Goal: Task Accomplishment & Management: Complete application form

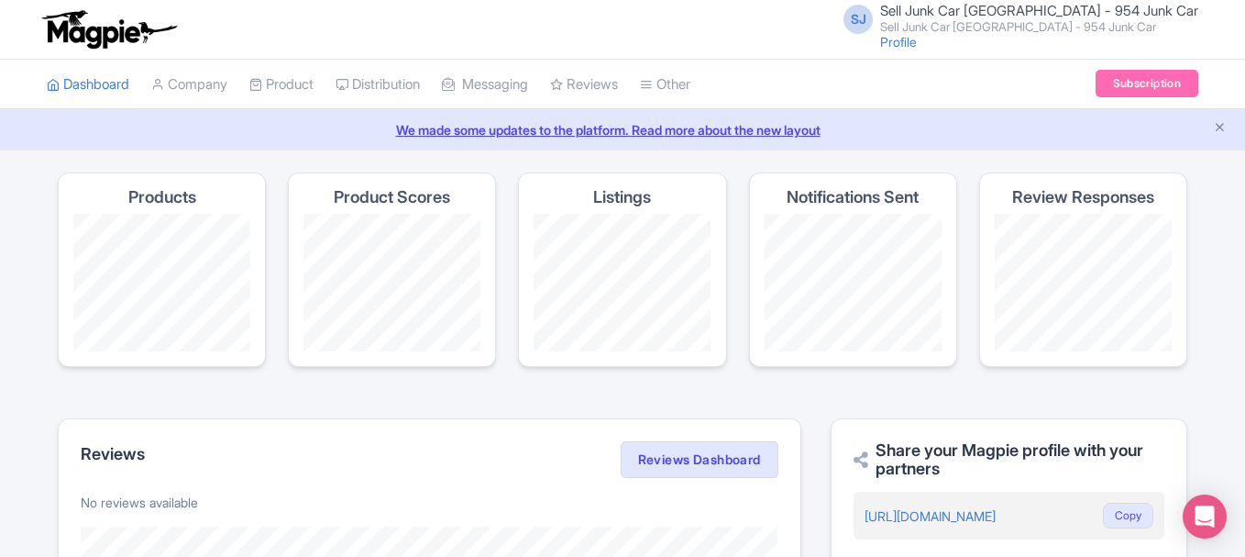
click at [954, 6] on span "Sell Junk Car Fort Lauderdale - 954 Junk Car" at bounding box center [1039, 10] width 318 height 17
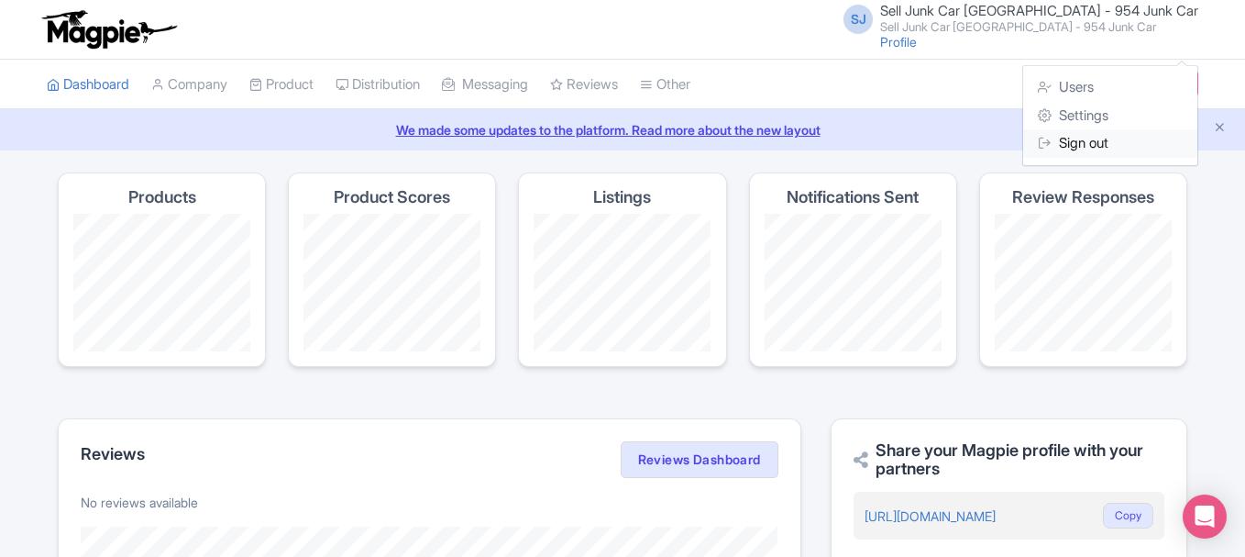
click at [1056, 135] on link "Sign out" at bounding box center [1110, 143] width 174 height 28
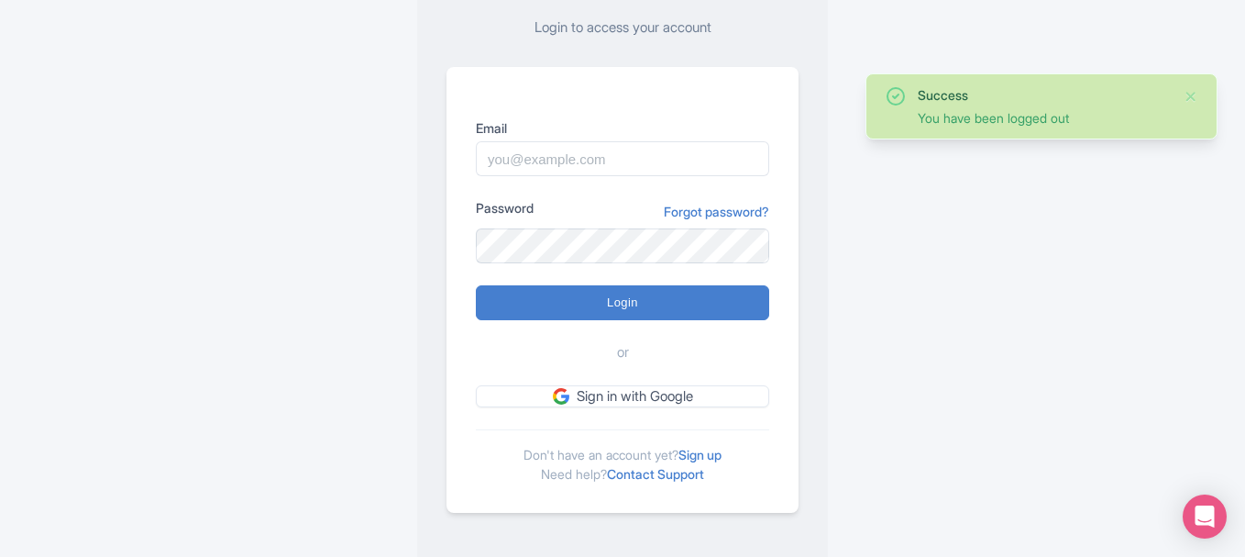
scroll to position [160, 0]
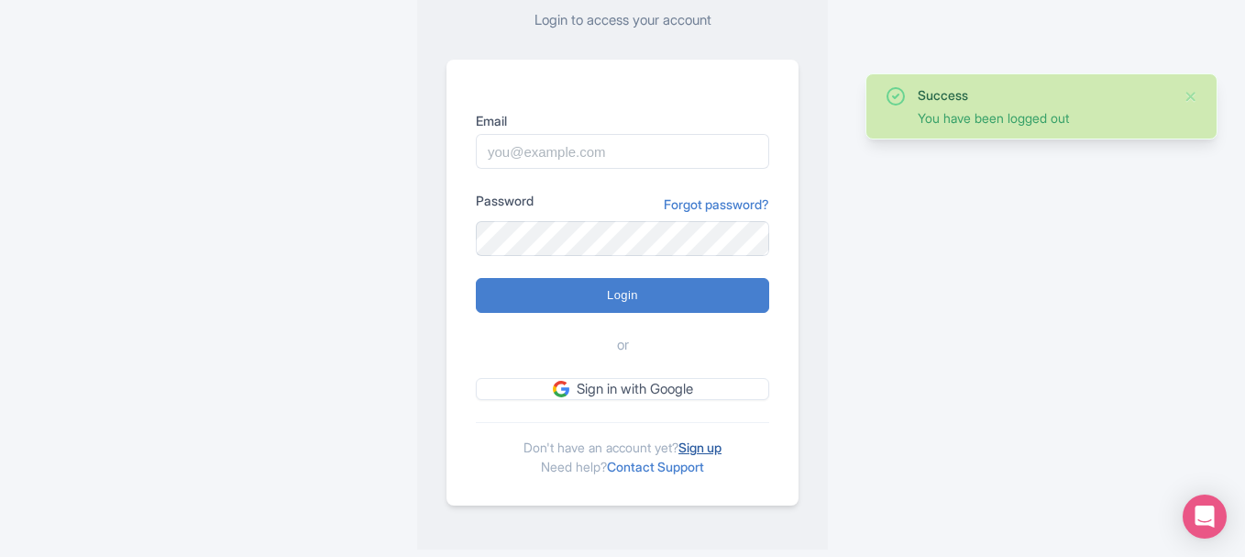
click at [701, 441] on link "Sign up" at bounding box center [699, 447] width 43 height 16
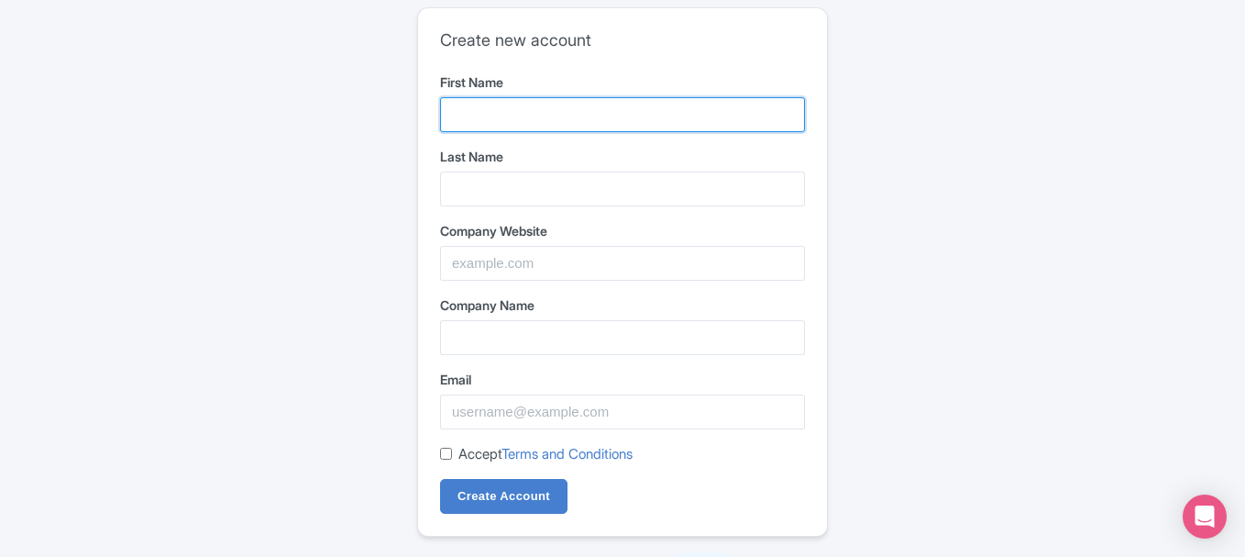
click at [489, 105] on input "First Name" at bounding box center [622, 114] width 365 height 35
paste input "Sky"
type input "Sky"
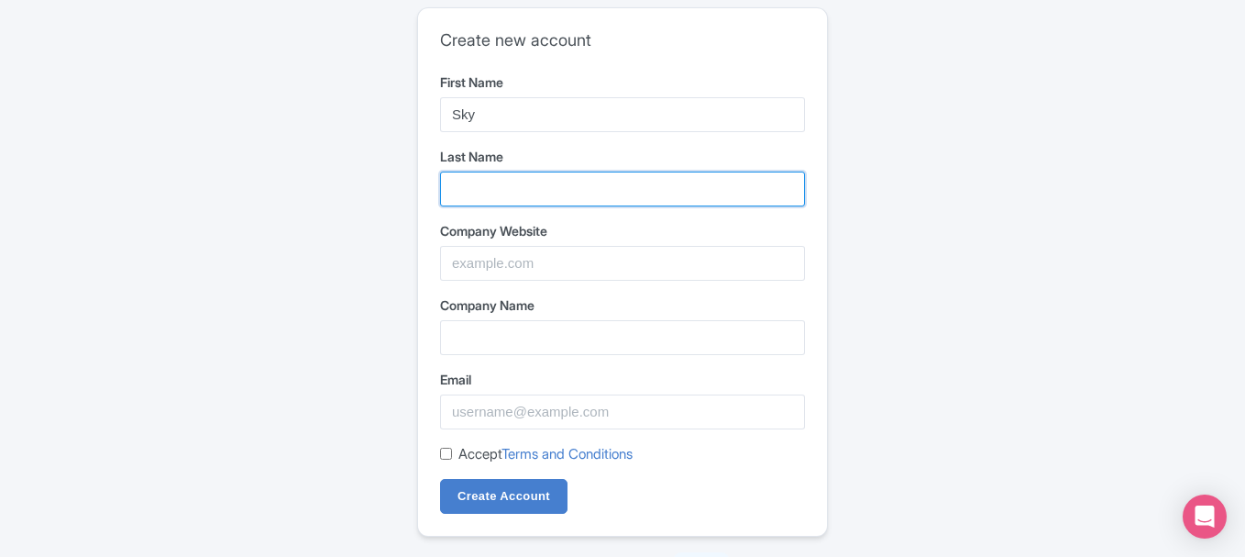
click at [483, 184] on input "Last Name" at bounding box center [622, 188] width 365 height 35
paste input "Towing"
type input "Towing"
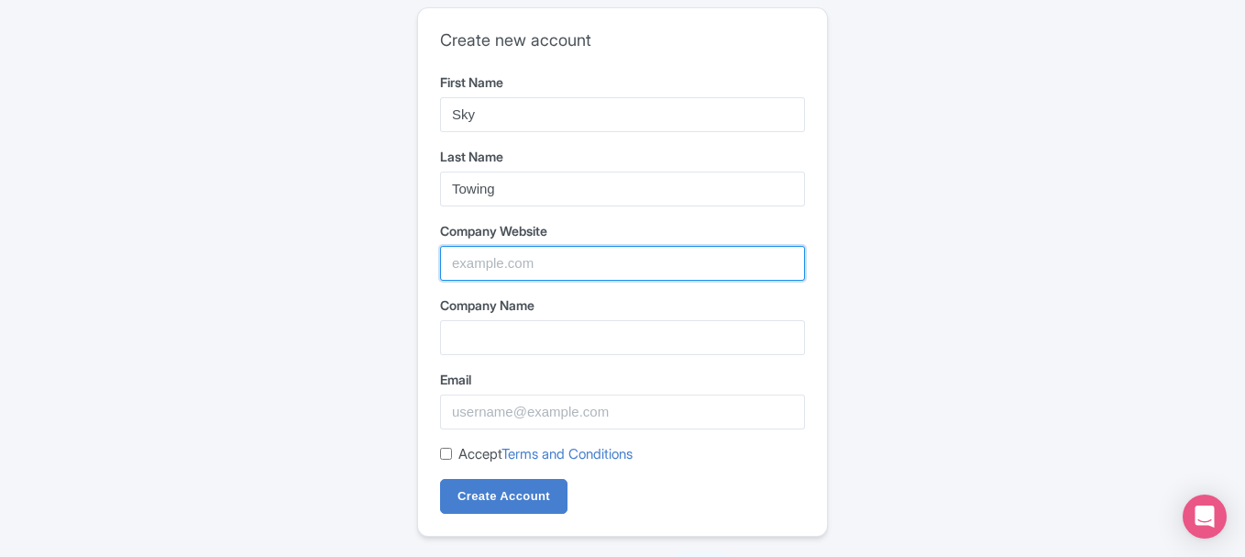
click at [469, 269] on input "Company Website" at bounding box center [622, 263] width 365 height 35
paste input "https://maps.app.goo.gl/gPniutLGkYjMiFGn8"
type input "https://maps.app.goo.gl/gPniutLGkYjMiFGn8"
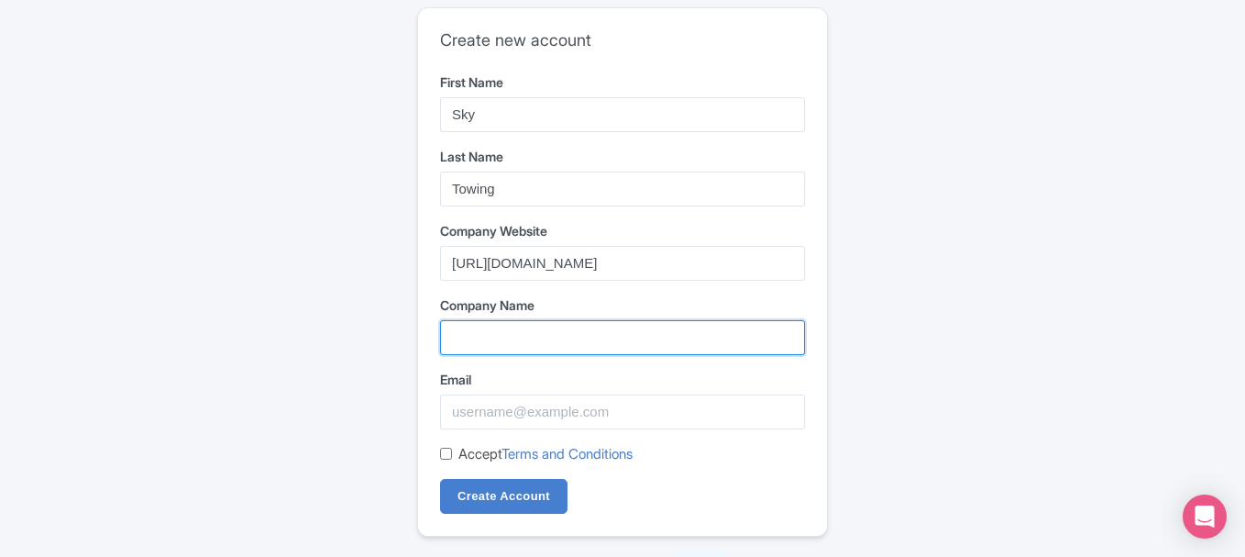
click at [491, 346] on input "Company Name" at bounding box center [622, 337] width 365 height 35
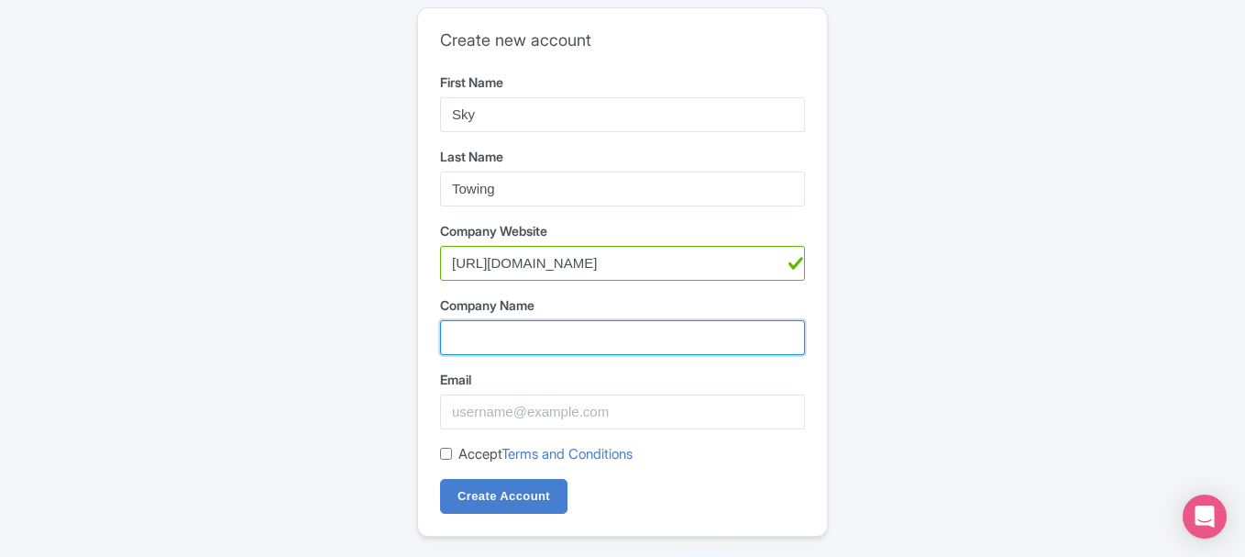
paste input "Sky Towing"
type input "Sky Towing"
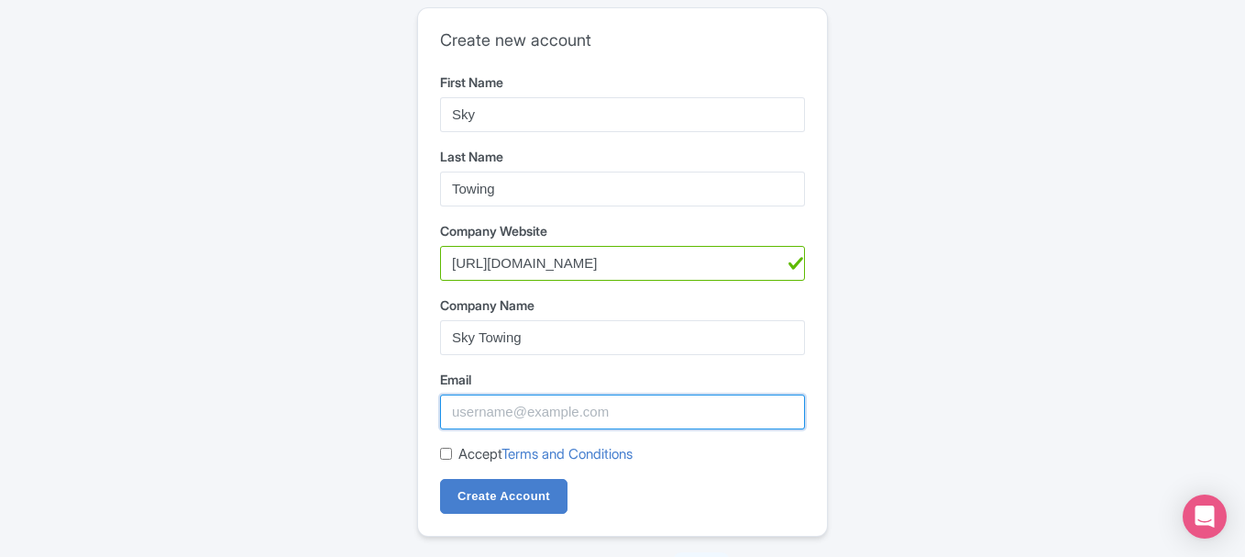
click at [509, 423] on input "Email" at bounding box center [622, 411] width 365 height 35
paste input "sky@bluemedia-maps.com"
type input "sky@bluemedia-maps.com"
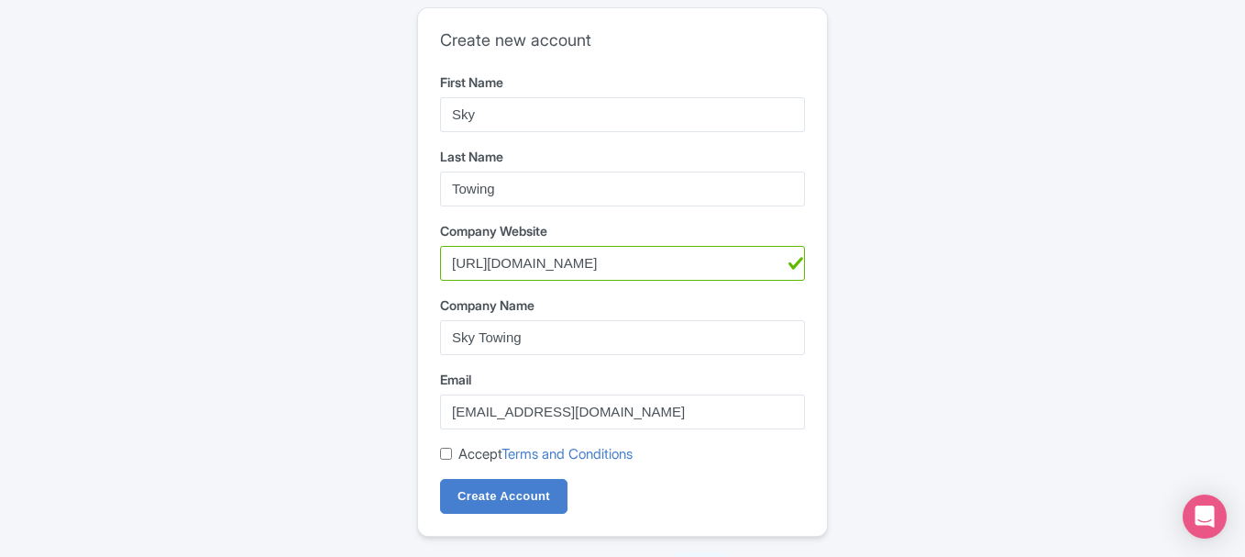
click at [458, 458] on div "Accept Terms and Conditions" at bounding box center [622, 454] width 365 height 21
click at [439, 446] on div "Create new account First Name Sky Last Name Towing Company Website https://maps…" at bounding box center [622, 271] width 409 height 527
click at [439, 447] on div "Create new account First Name Sky Last Name Towing Company Website https://maps…" at bounding box center [622, 271] width 409 height 527
click at [450, 458] on input "Accept Terms and Conditions" at bounding box center [446, 453] width 12 height 12
checkbox input "true"
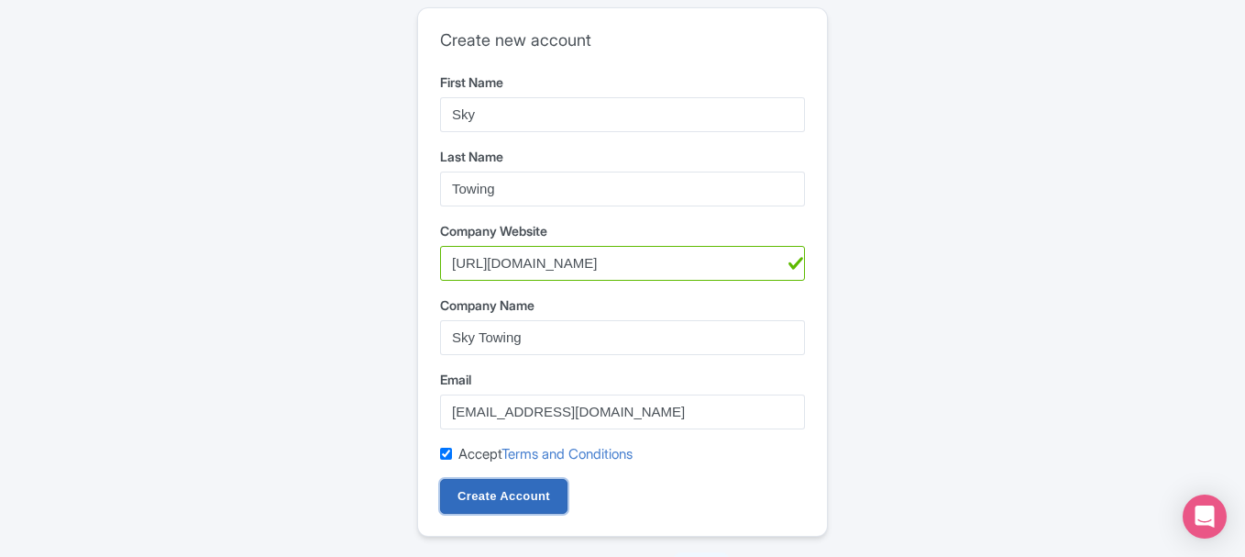
click at [462, 489] on input "Create Account" at bounding box center [503, 496] width 127 height 35
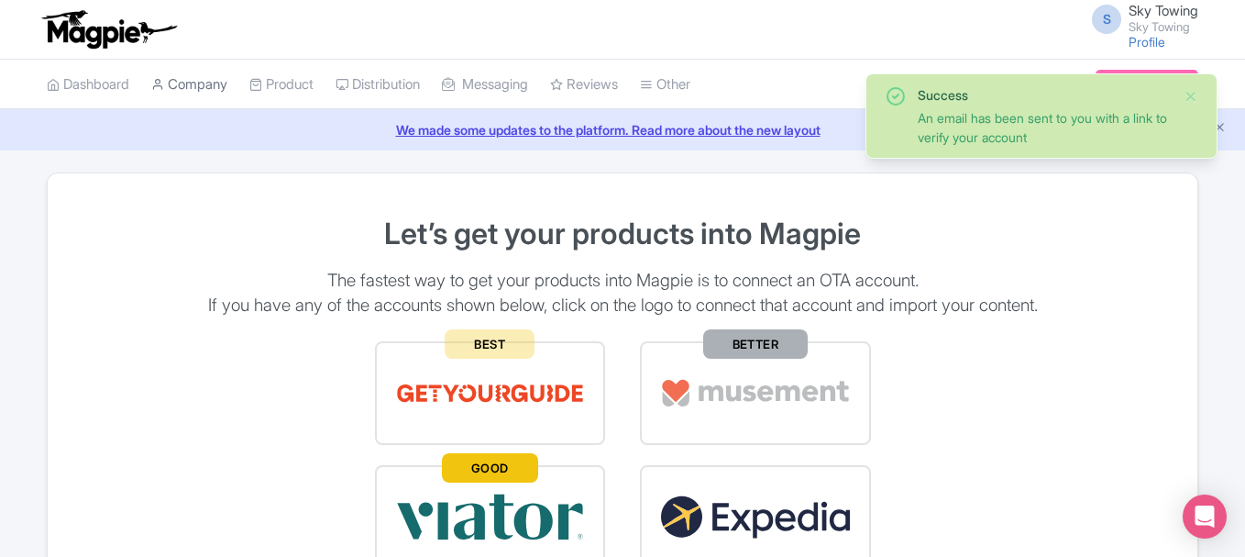
click at [226, 89] on link "Company" at bounding box center [189, 85] width 76 height 50
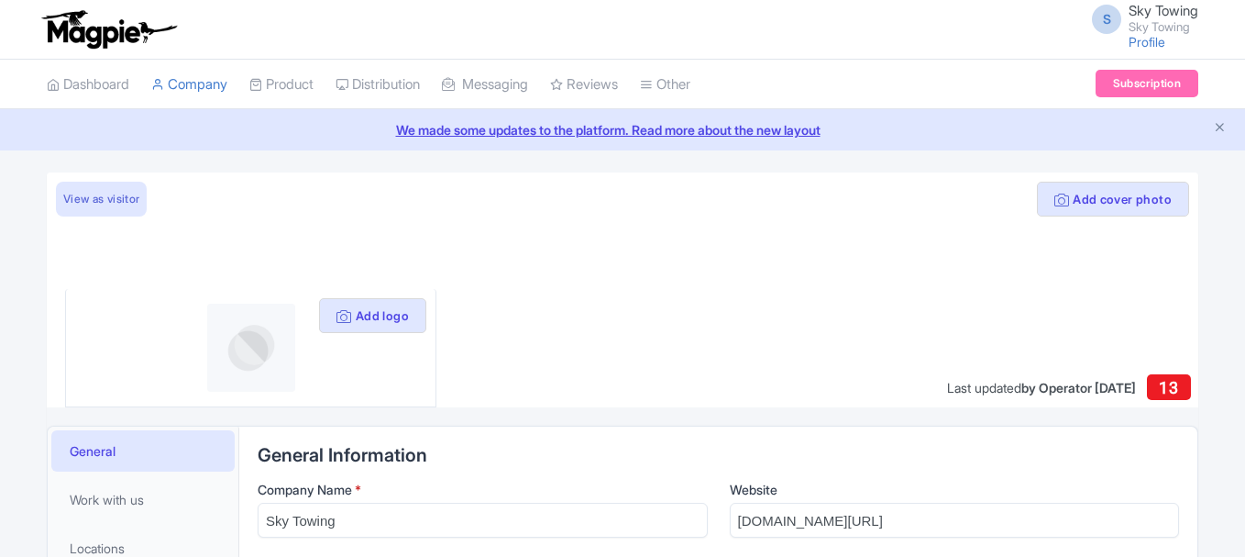
scroll to position [153, 0]
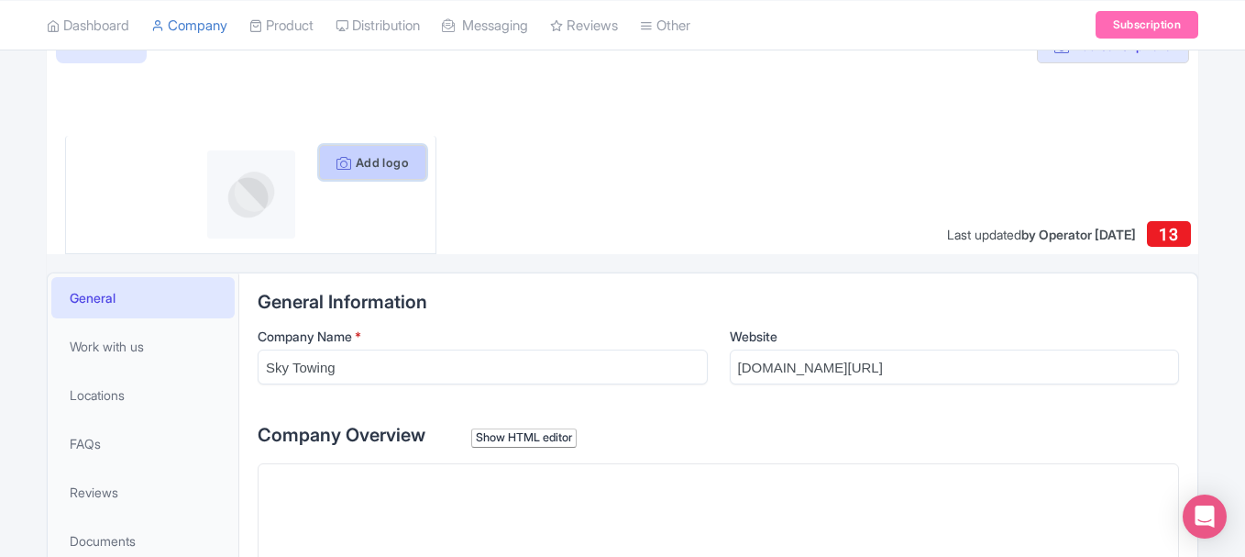
click at [392, 154] on button "Add logo" at bounding box center [372, 162] width 107 height 35
click at [336, 158] on icon at bounding box center [343, 163] width 15 height 15
click at [362, 162] on button "Add logo" at bounding box center [372, 162] width 107 height 35
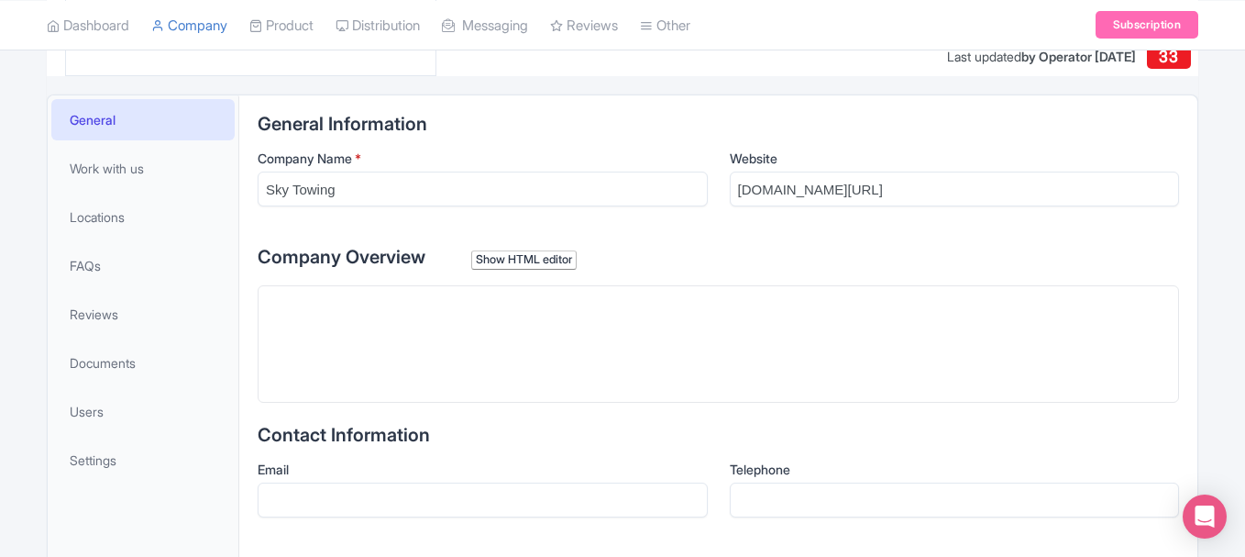
scroll to position [336, 0]
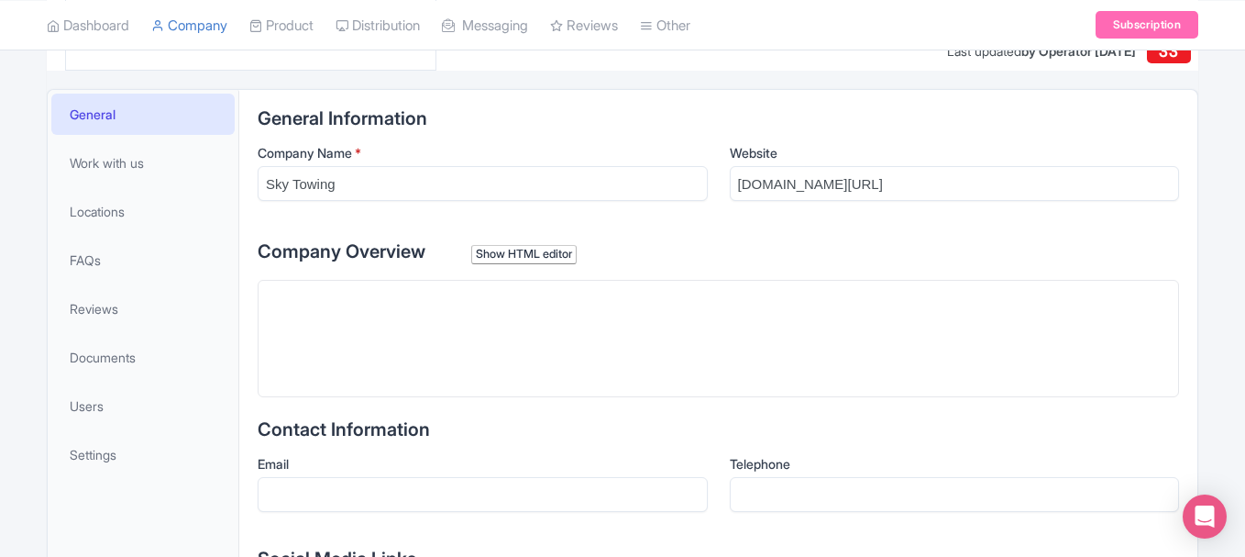
click at [331, 292] on trix-editor at bounding box center [718, 338] width 921 height 117
paste trix-editor "<div>Sky Towing is one of South [US_STATE]'s Most Trusted Towing Services , we …"
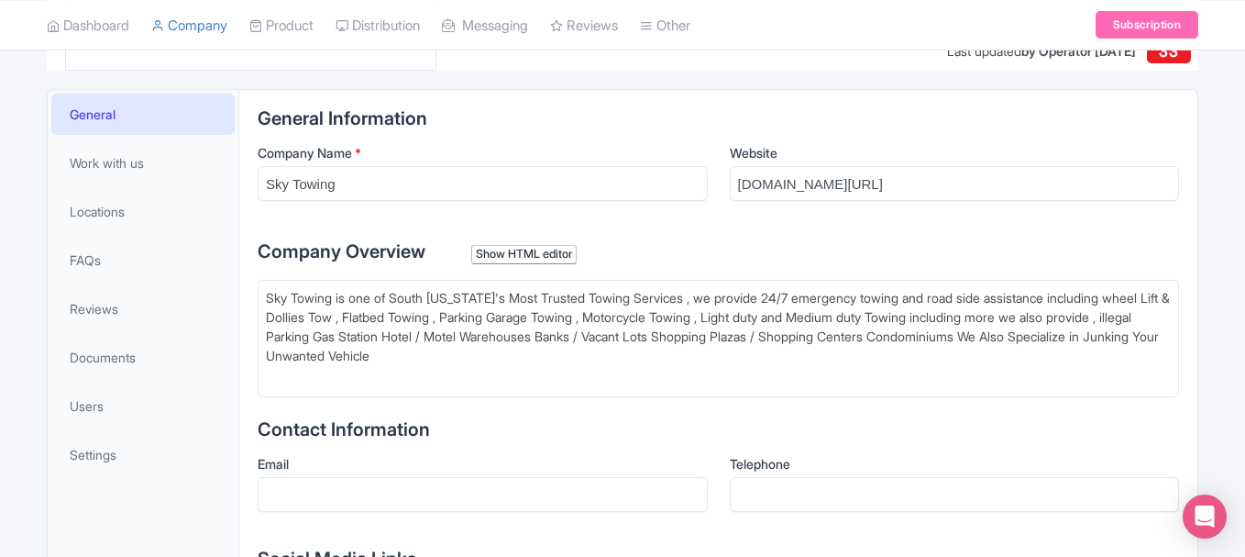
type trix-editor "<div>Sky Towing is one of South [US_STATE]'s Most Trusted Towing Services , we …"
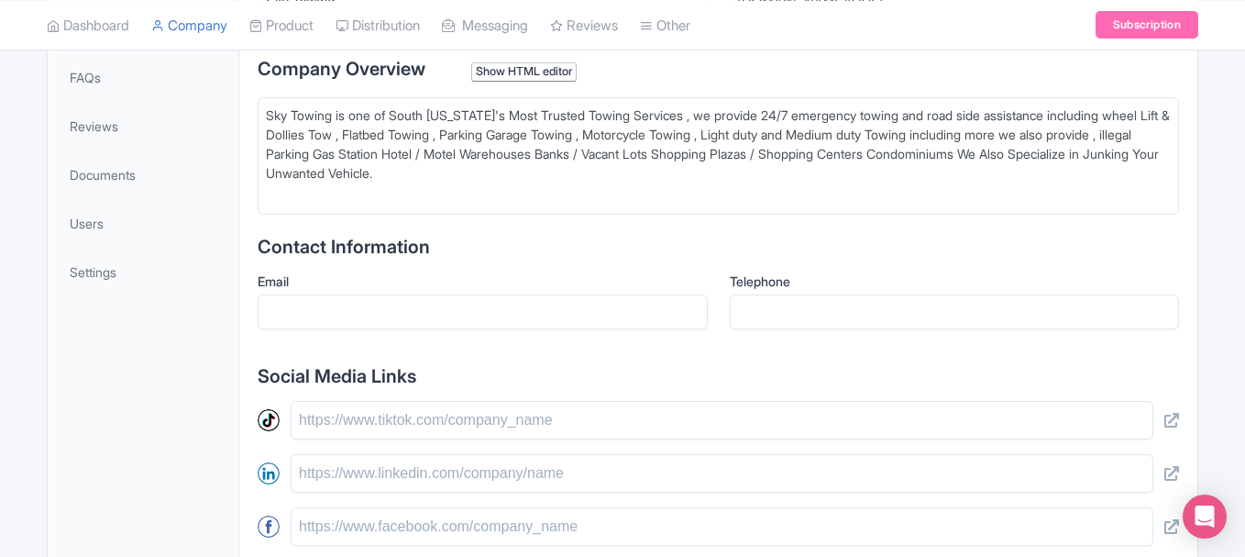
scroll to position [520, 0]
click at [347, 315] on input "Email" at bounding box center [483, 310] width 450 height 35
paste input "[EMAIL_ADDRESS][DOMAIN_NAME]"
type input "[EMAIL_ADDRESS][DOMAIN_NAME]"
click at [768, 320] on input "Telephone" at bounding box center [955, 310] width 450 height 35
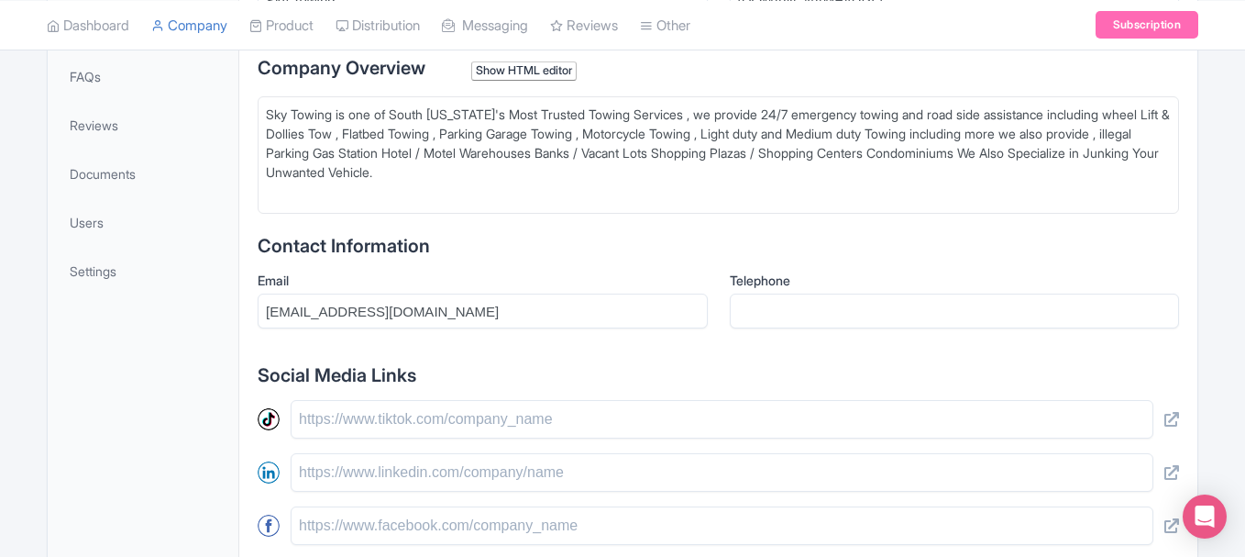
click at [666, 257] on div "General Information Company Name * Sky Towing Website maps.app.goo.gl/gpniutlgk…" at bounding box center [718, 386] width 921 height 922
click at [793, 312] on input "Telephone" at bounding box center [955, 310] width 450 height 35
paste input "[PHONE_NUMBER]"
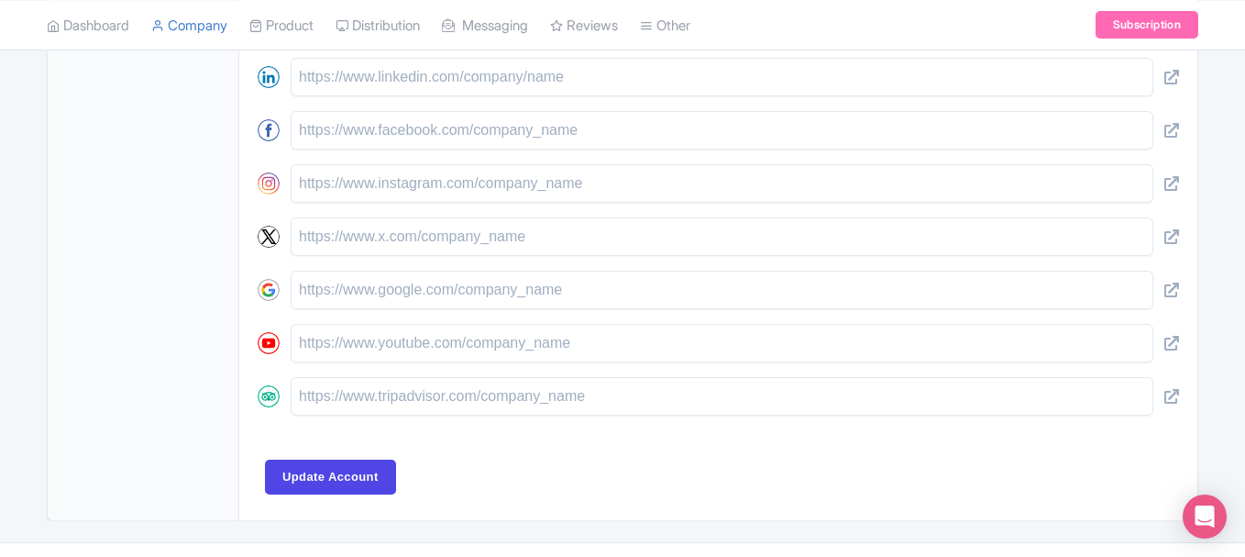
scroll to position [948, 0]
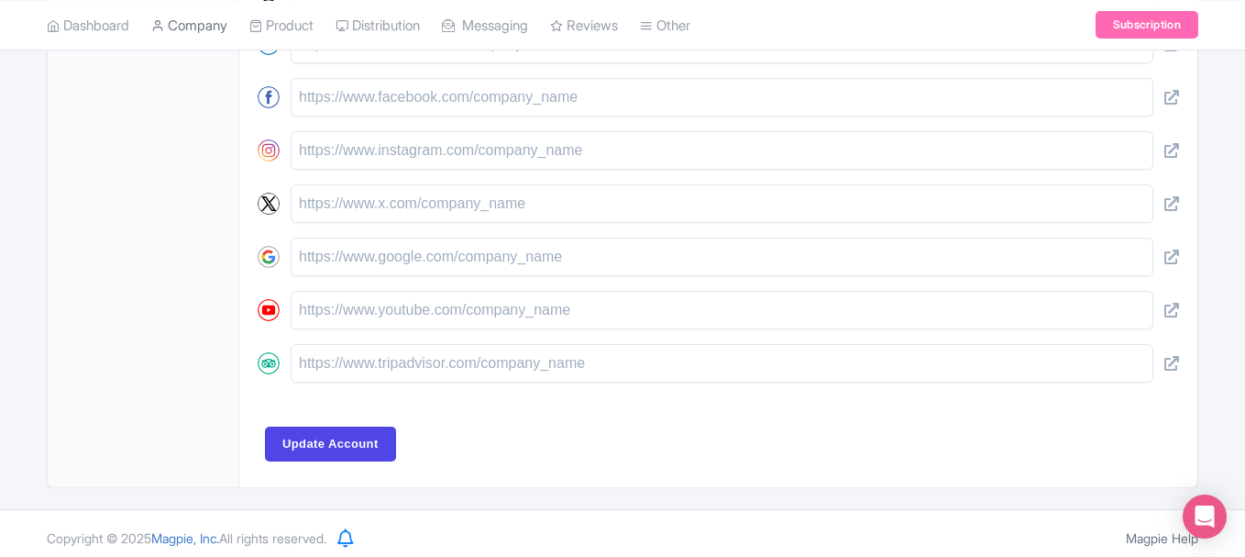
type input "[PHONE_NUMBER]"
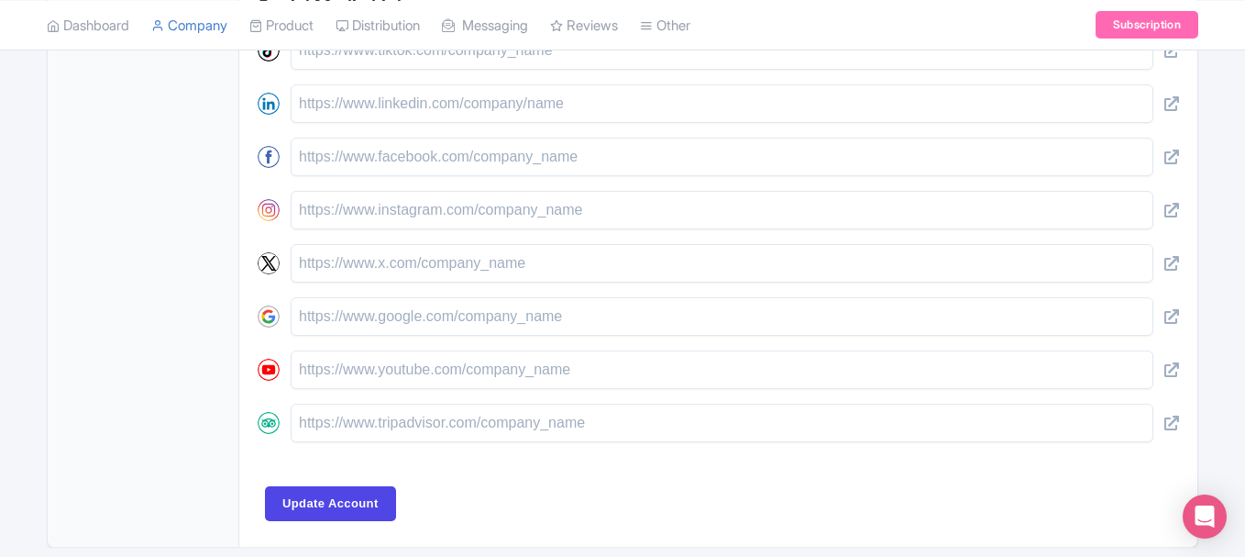
scroll to position [887, 0]
click at [368, 163] on input "text" at bounding box center [722, 158] width 863 height 39
paste input "https://www.facebook.com/SkyTowing1/"
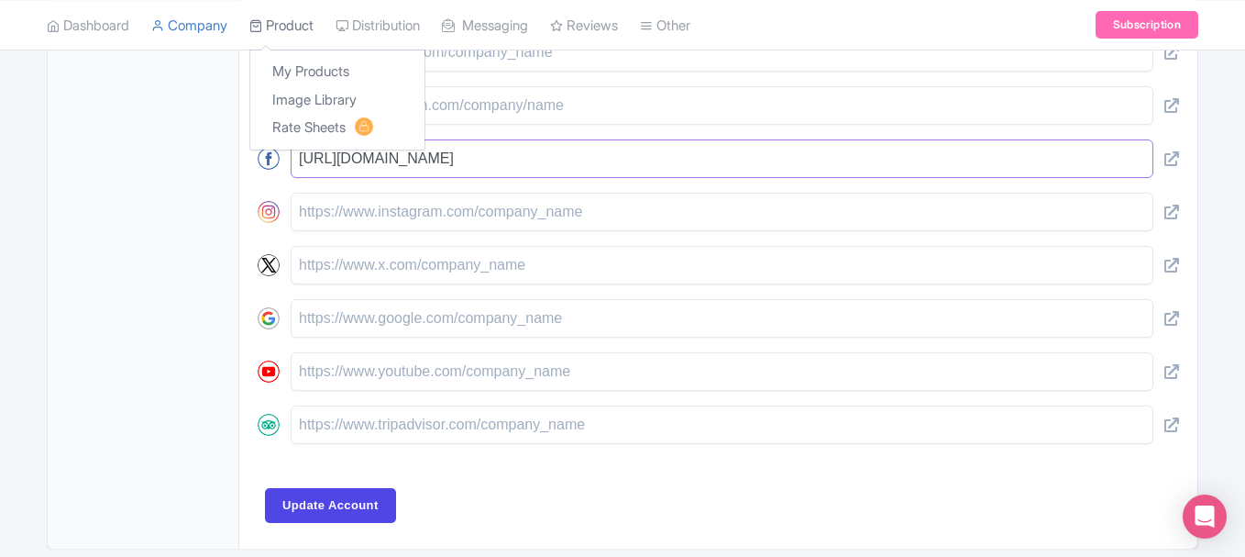
type input "https://www.facebook.com/SkyTowing1/"
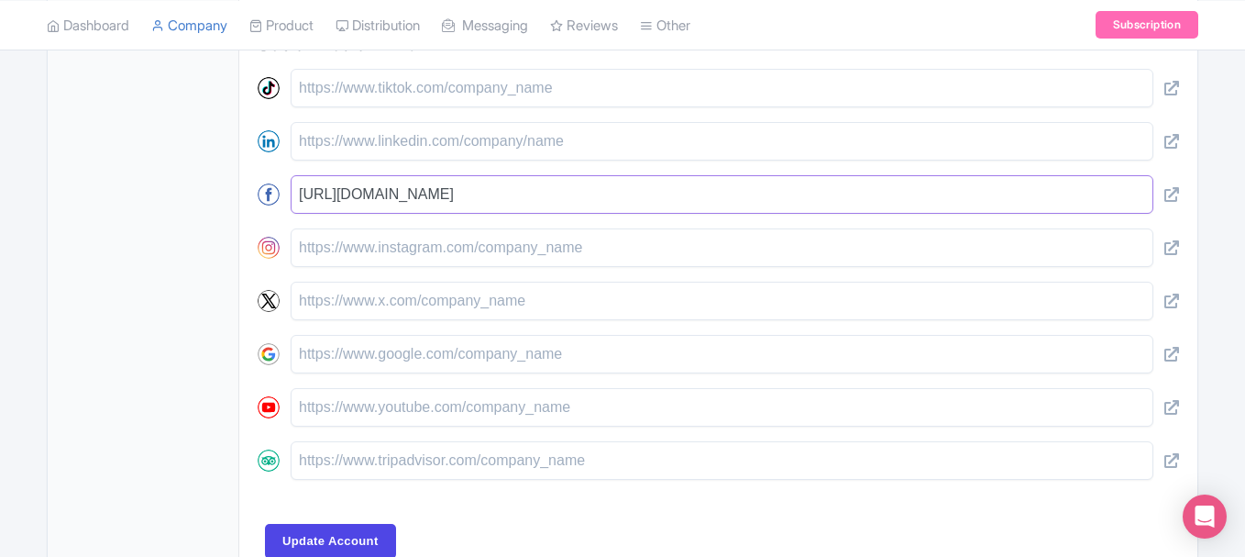
scroll to position [825, 0]
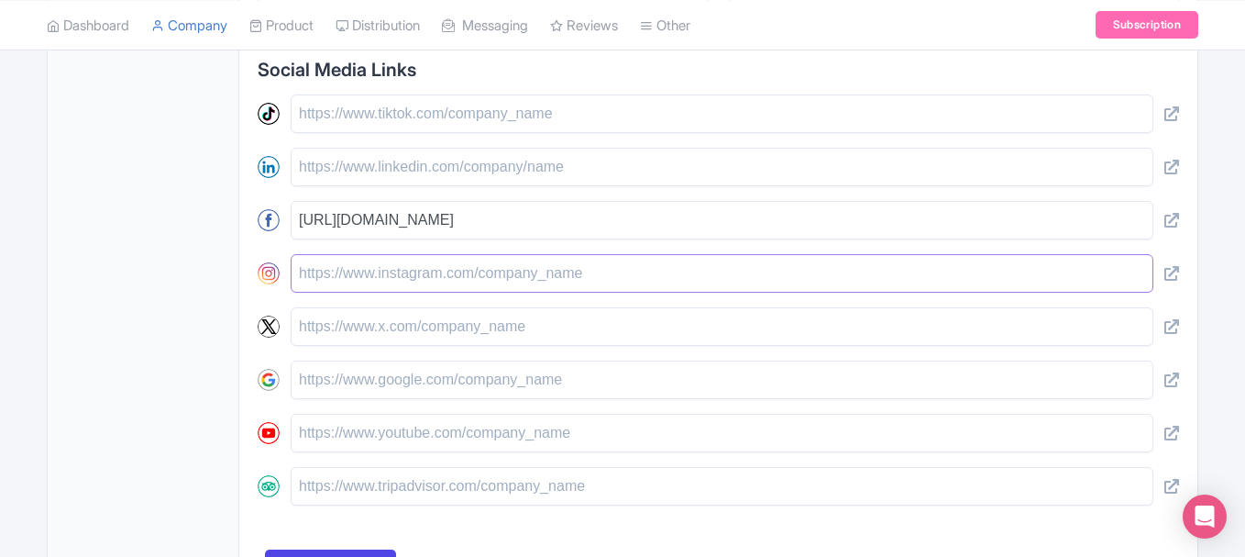
click at [331, 266] on input "text" at bounding box center [722, 273] width 863 height 39
paste input "https://www.instagram.com/skytowing/"
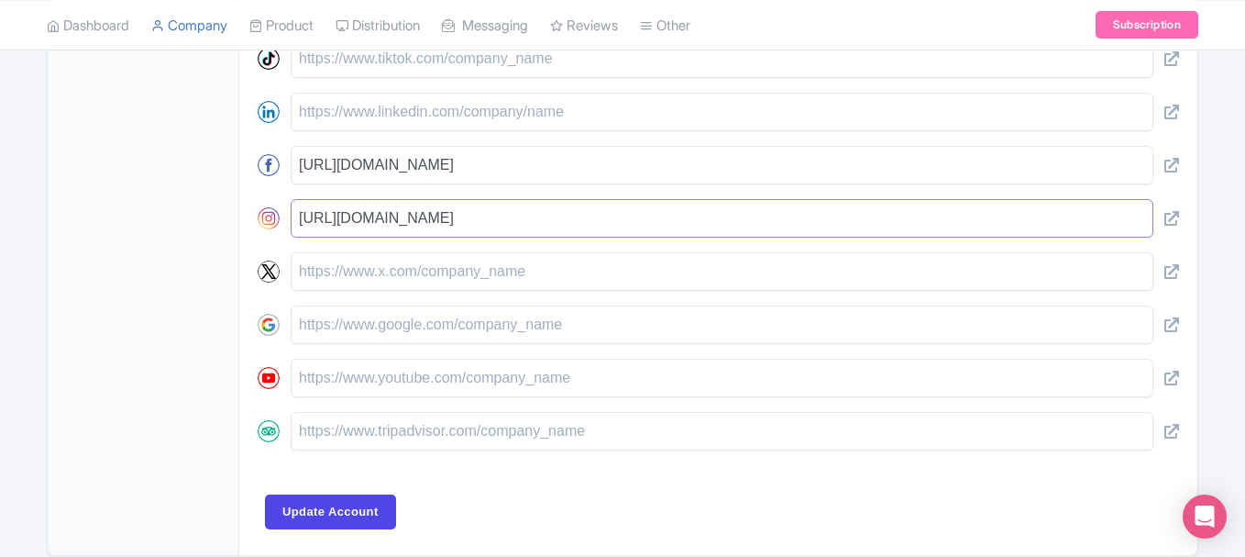
scroll to position [957, 0]
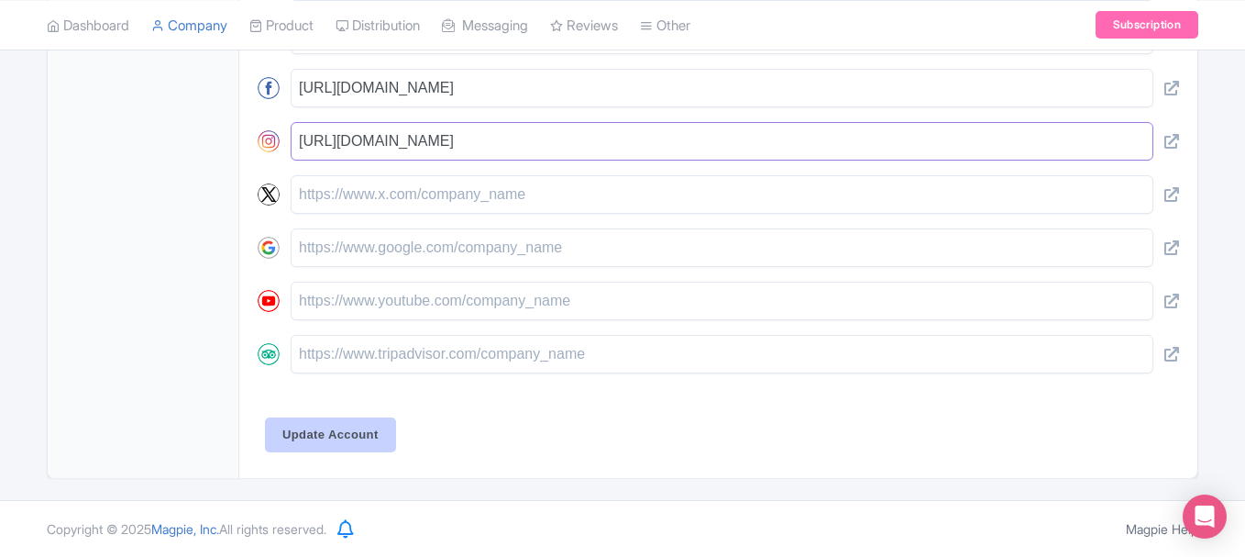
type input "https://www.instagram.com/skytowing/"
click at [327, 423] on input "Update Account" at bounding box center [330, 434] width 131 height 35
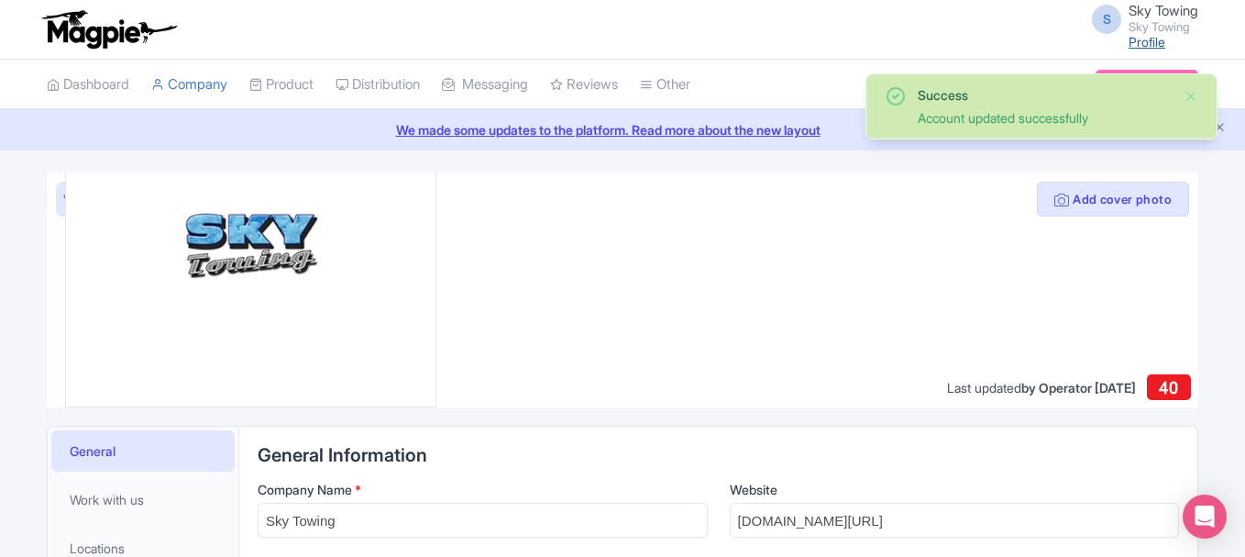
click at [1133, 32] on small "Sky Towing" at bounding box center [1164, 27] width 70 height 12
click at [1135, 34] on link "Profile" at bounding box center [1147, 42] width 37 height 16
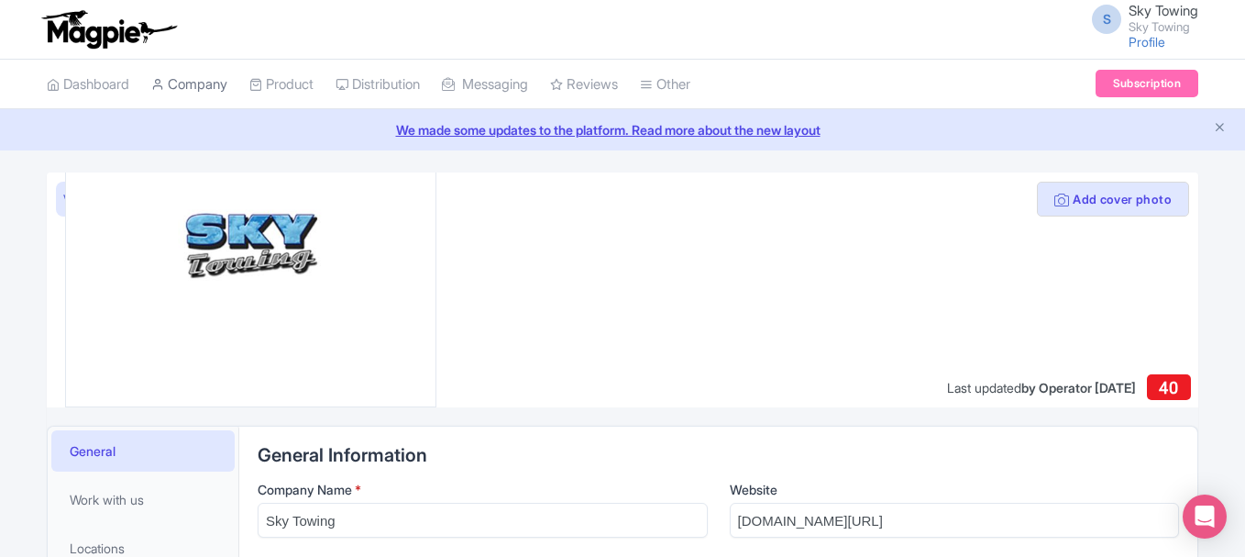
click at [211, 94] on link "Company" at bounding box center [189, 85] width 76 height 50
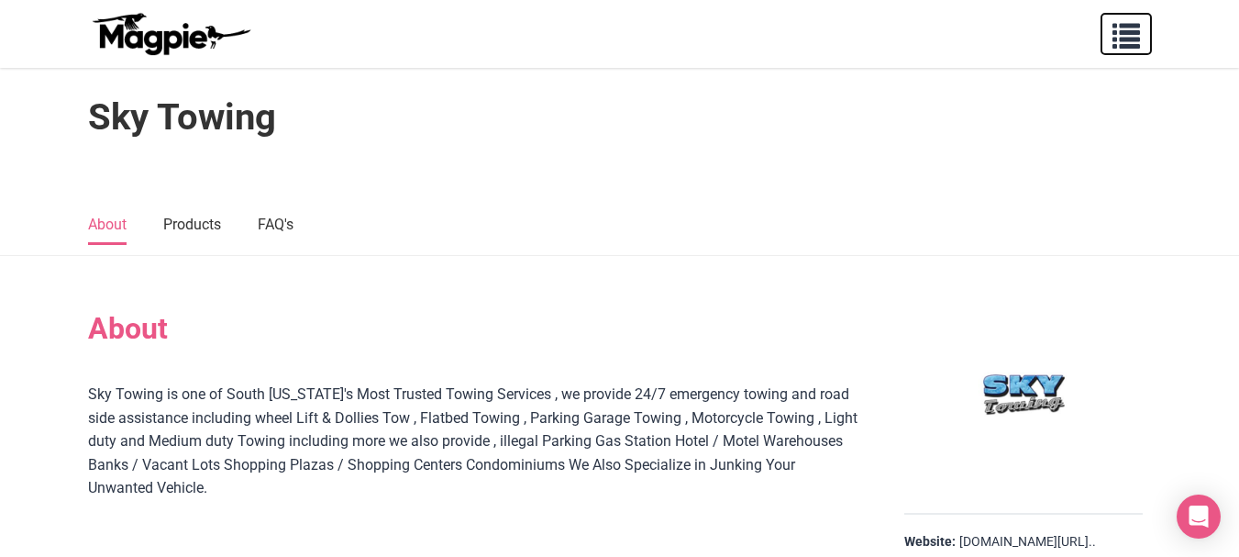
click at [1122, 13] on button "button" at bounding box center [1125, 34] width 51 height 42
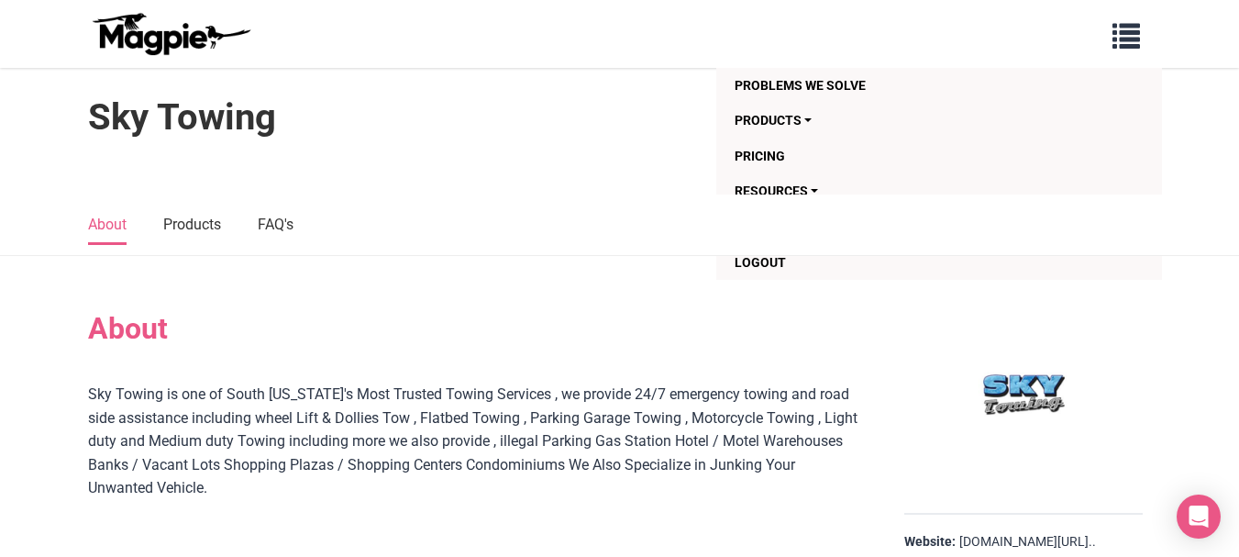
click at [384, 160] on div at bounding box center [620, 176] width 1100 height 37
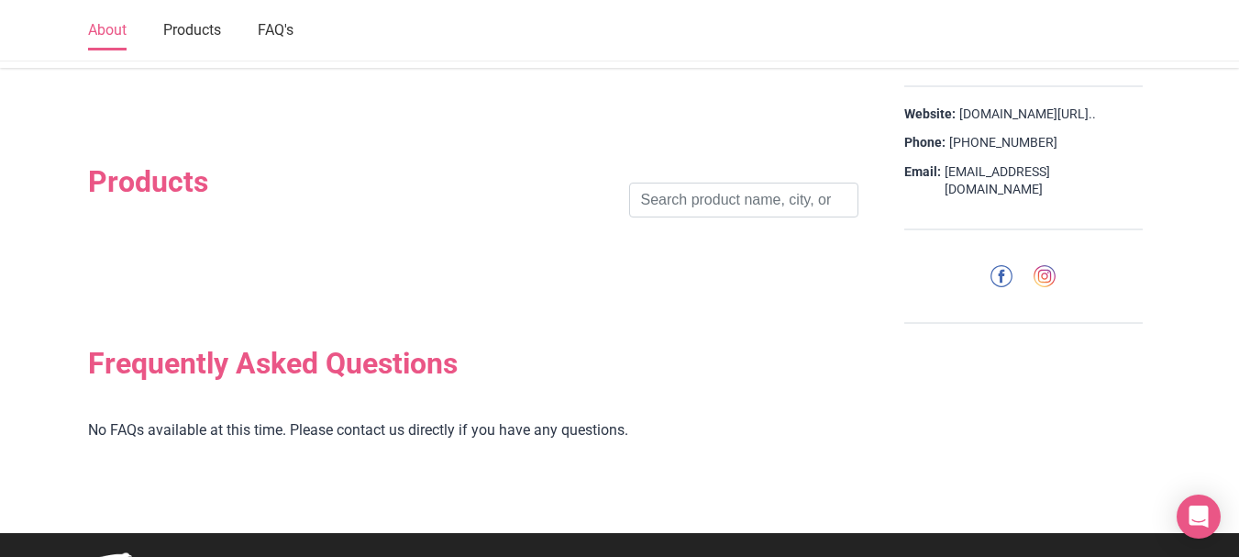
scroll to position [297, 0]
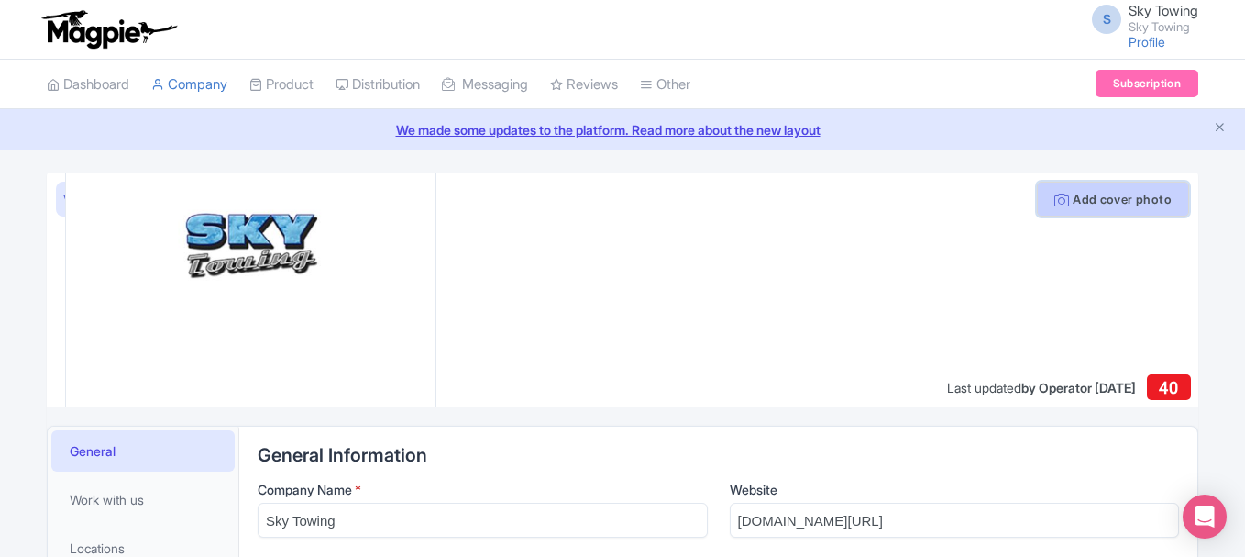
click at [1086, 202] on button "Add cover photo" at bounding box center [1113, 199] width 152 height 35
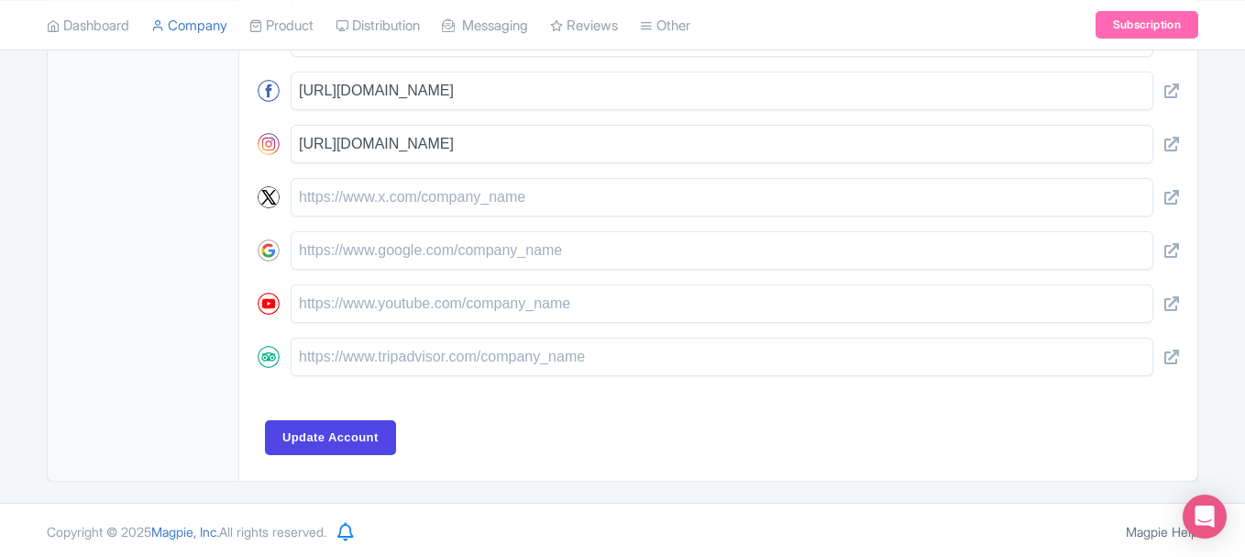
scroll to position [957, 0]
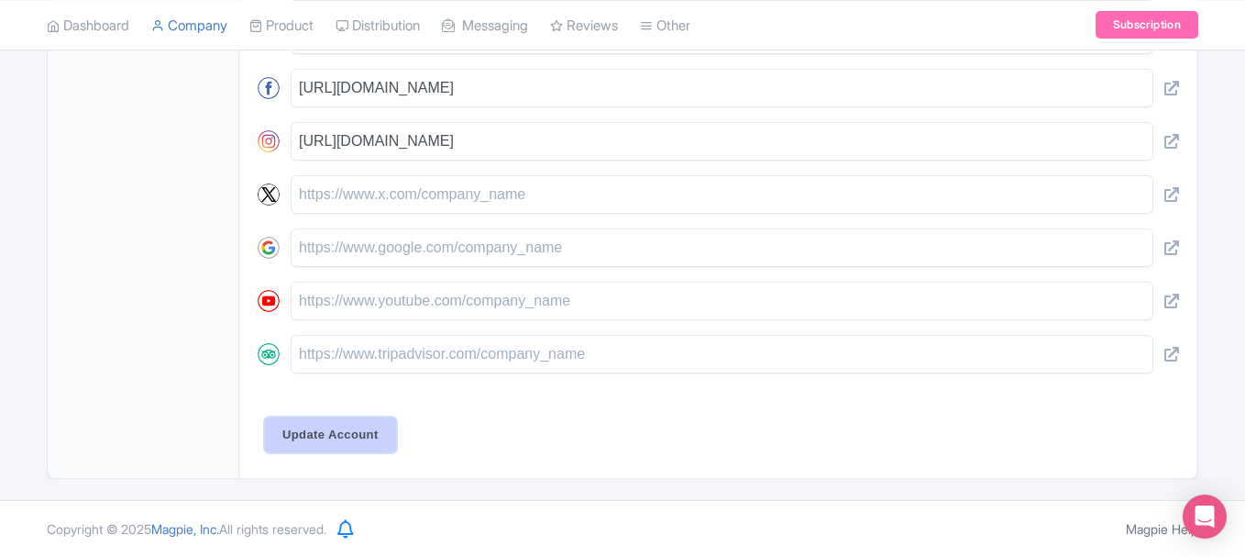
click at [376, 436] on input "Update Account" at bounding box center [330, 434] width 131 height 35
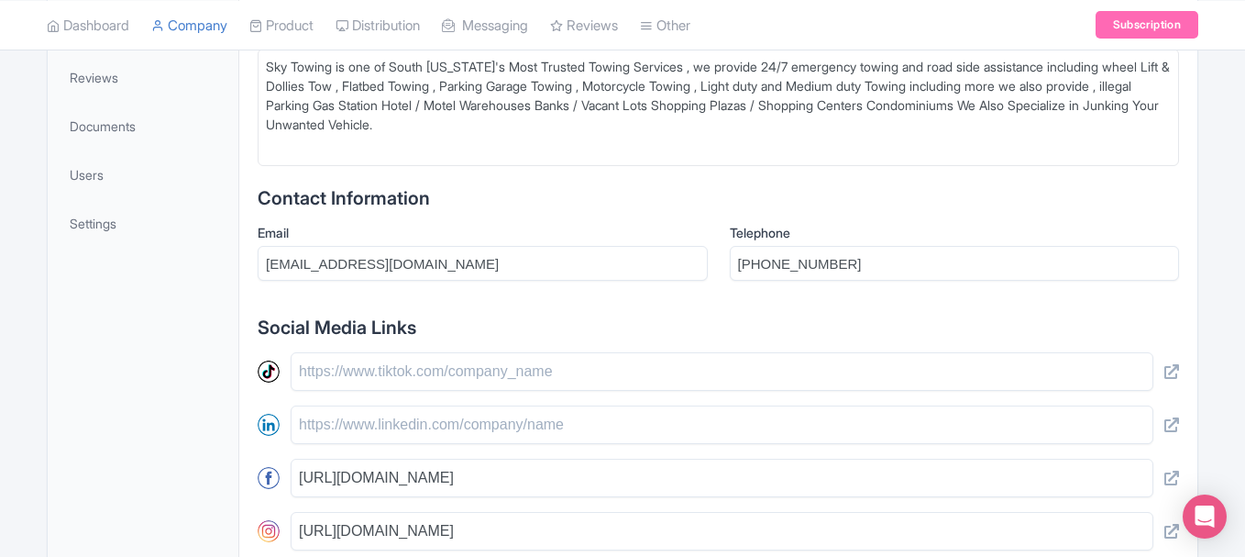
scroll to position [560, 0]
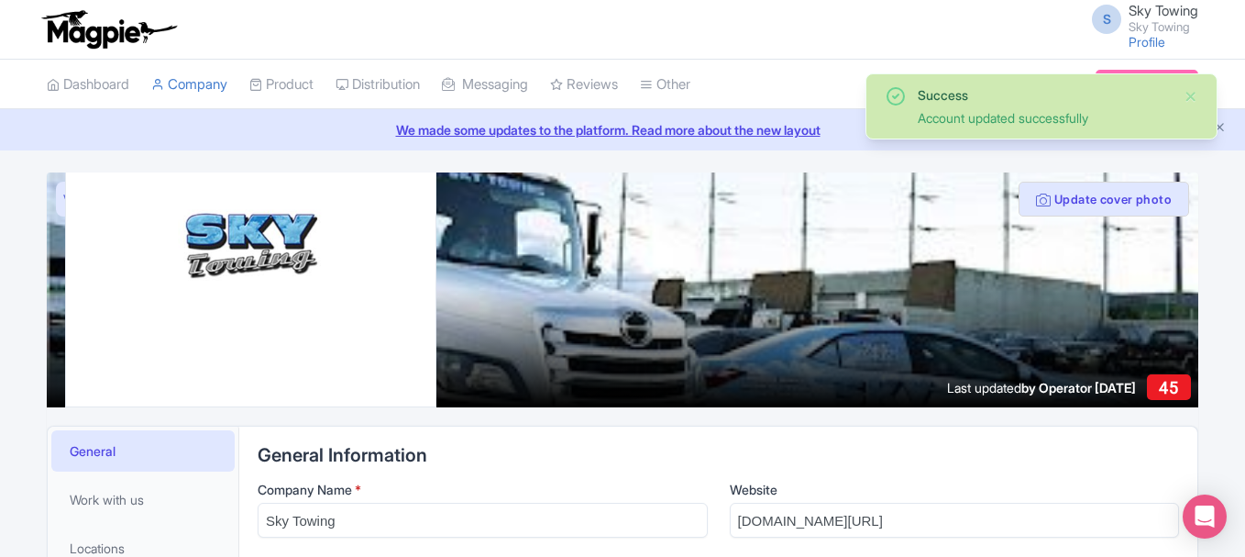
click at [767, 6] on div "S Sky Towing Sky Towing Profile Users Settings Sign out" at bounding box center [623, 29] width 1152 height 51
click at [1145, 42] on link "Profile" at bounding box center [1147, 42] width 37 height 16
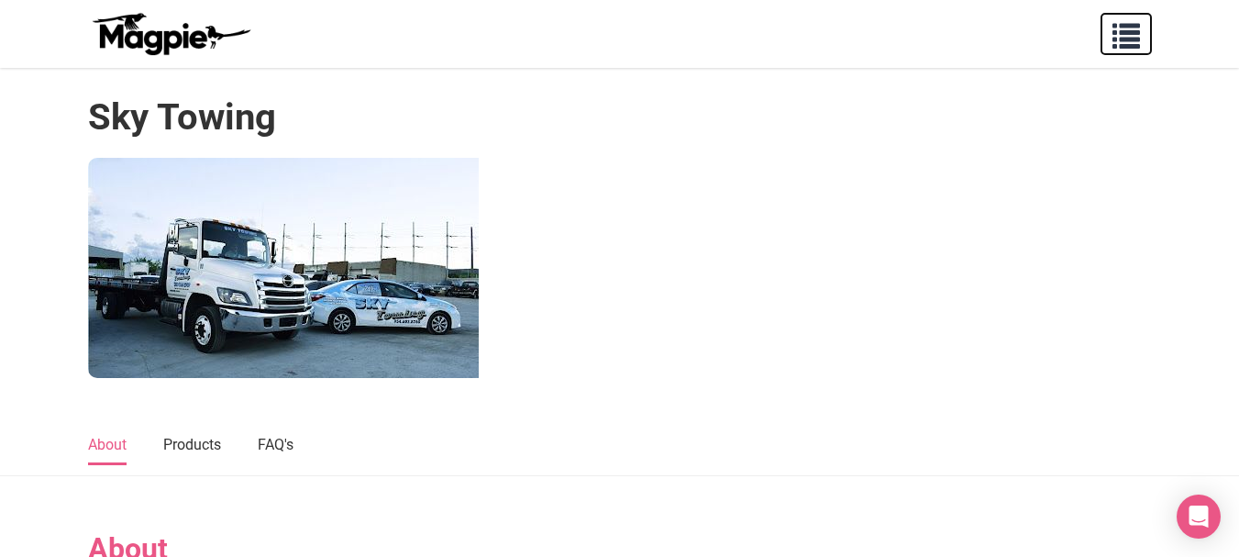
click at [1126, 41] on span "button" at bounding box center [1126, 32] width 28 height 28
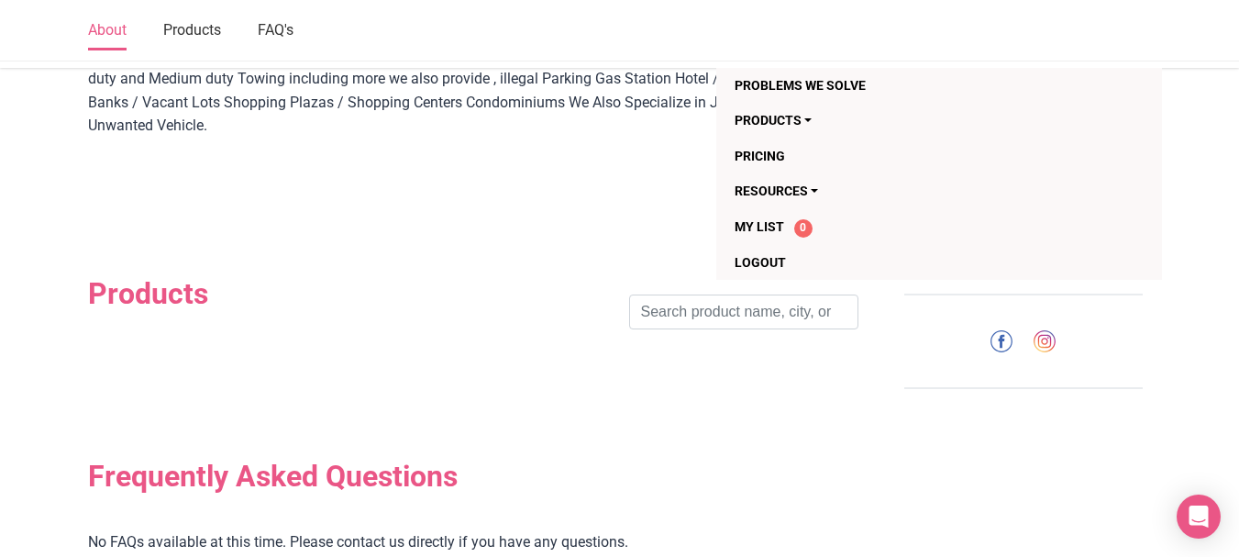
scroll to position [612, 0]
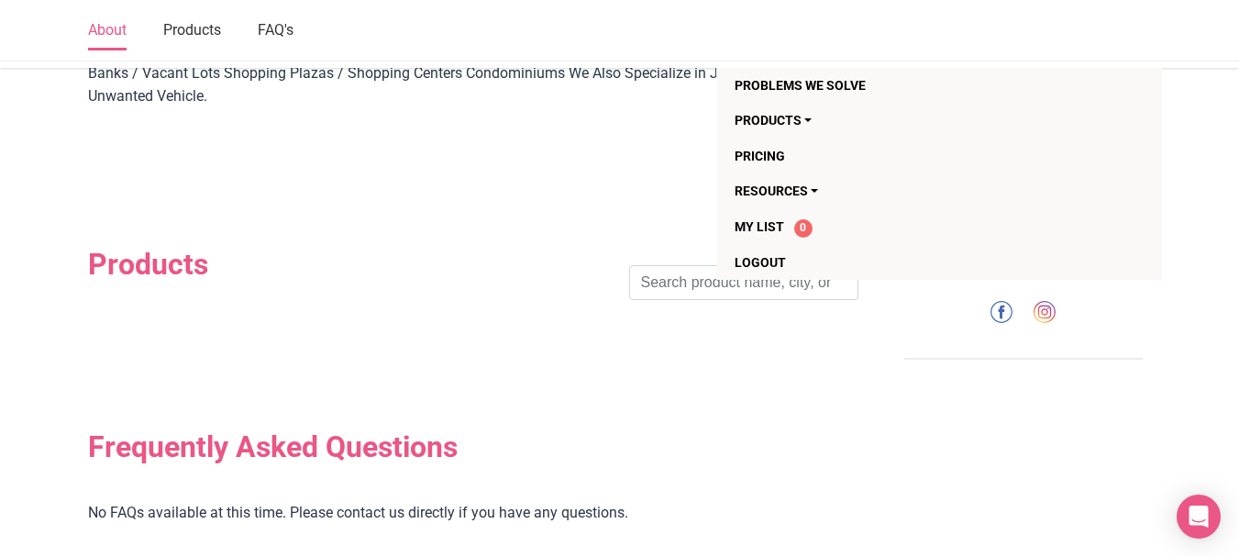
click at [750, 368] on section "Products Search" at bounding box center [473, 283] width 770 height 182
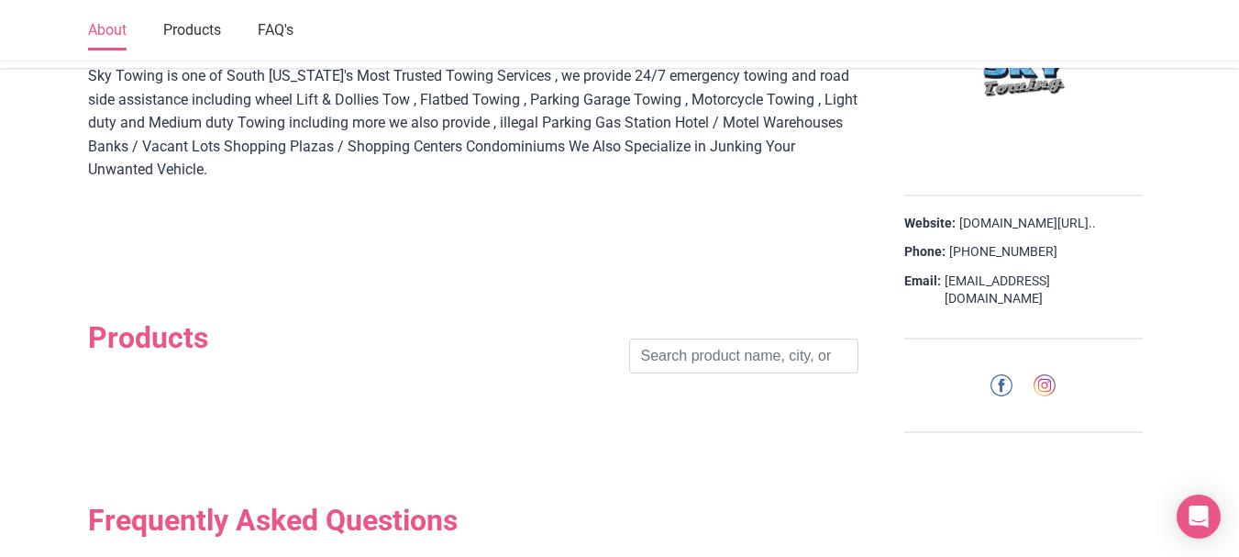
scroll to position [535, 0]
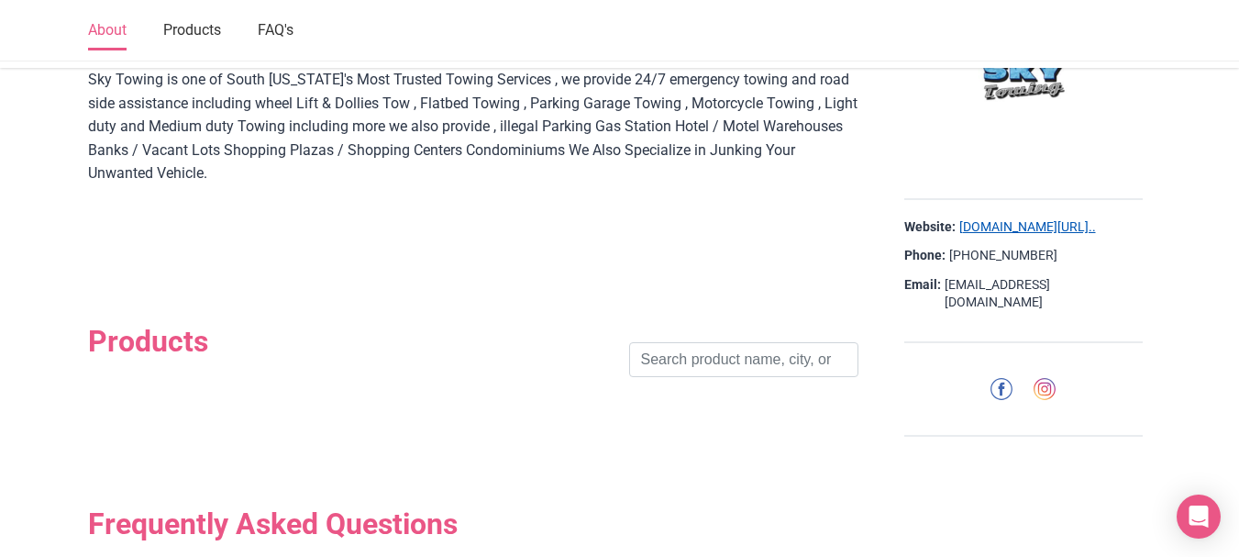
click at [1053, 225] on link "maps.app.goo.gl/gpniutlgkyj..." at bounding box center [1027, 227] width 137 height 18
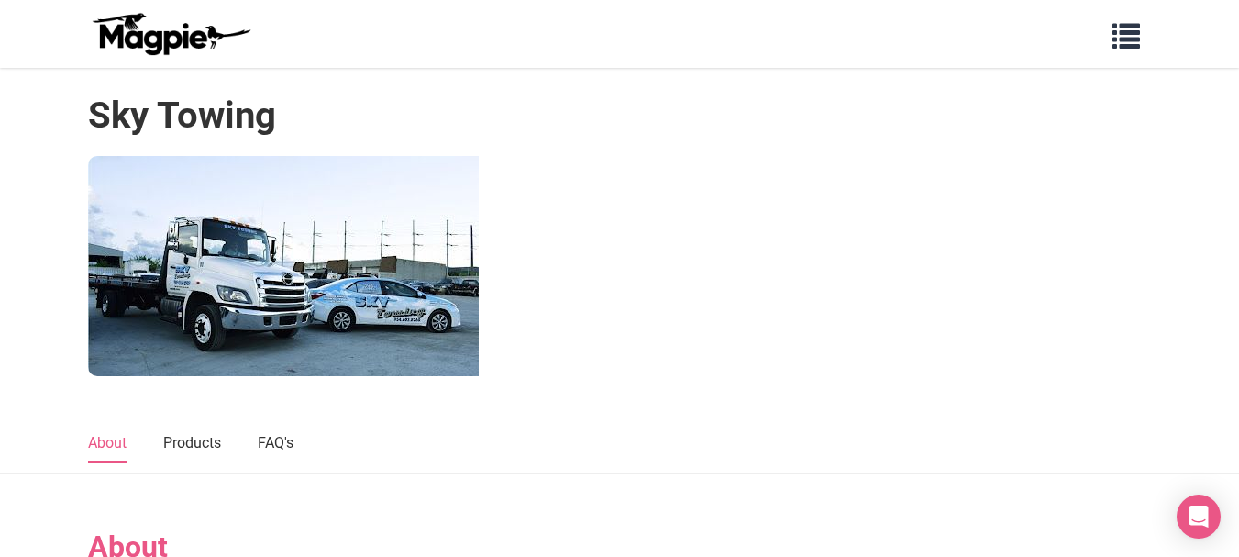
scroll to position [0, 0]
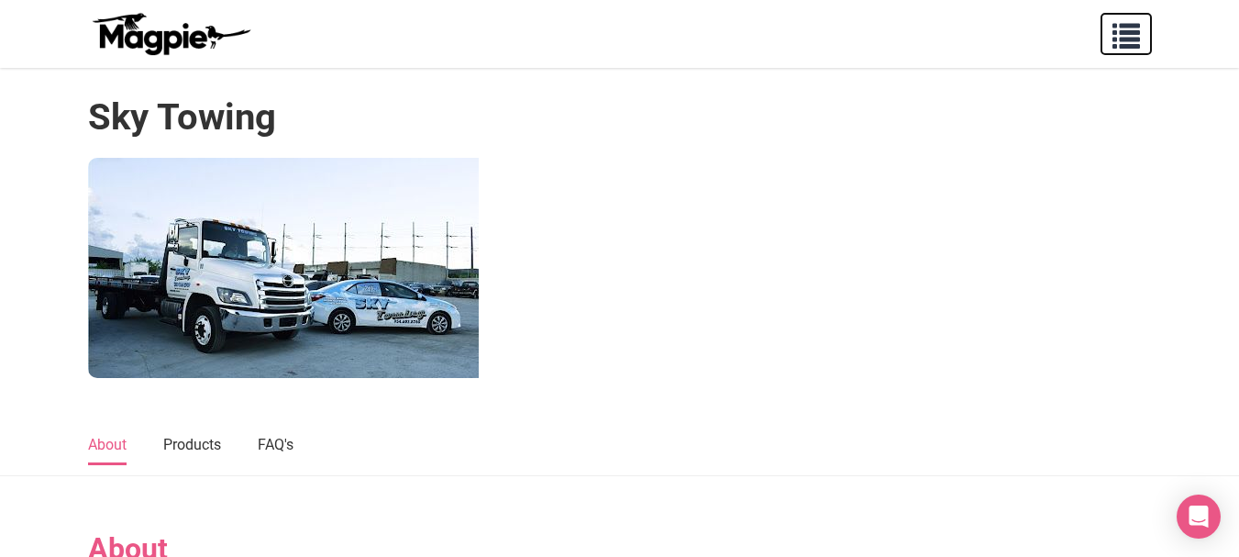
click at [1120, 37] on span "button" at bounding box center [1126, 32] width 28 height 28
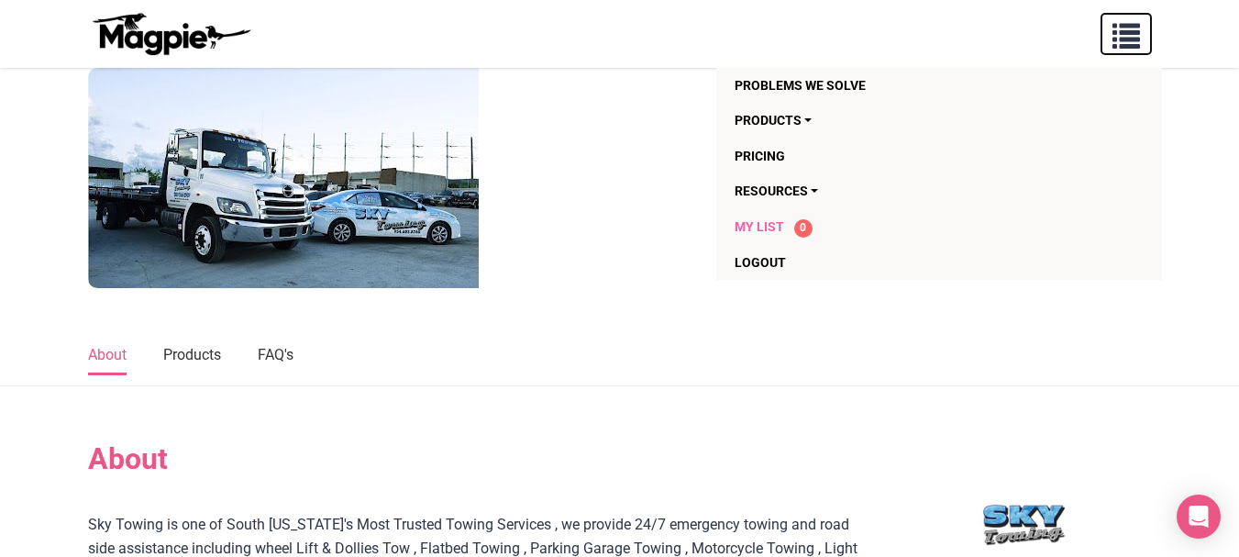
scroll to position [92, 0]
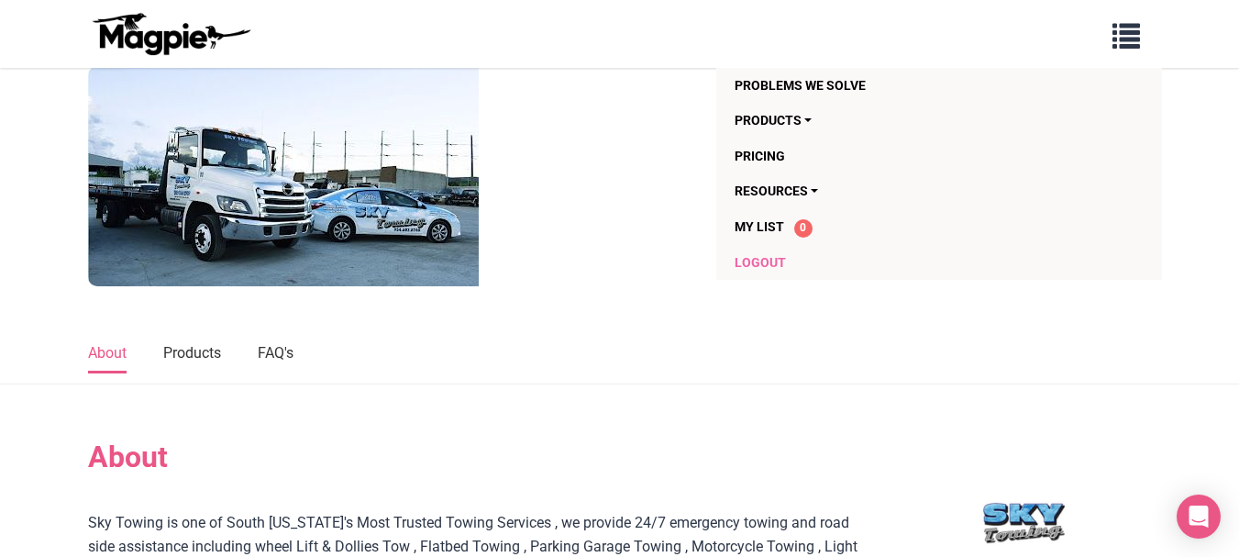
click at [766, 264] on link "Logout" at bounding box center [902, 262] width 336 height 35
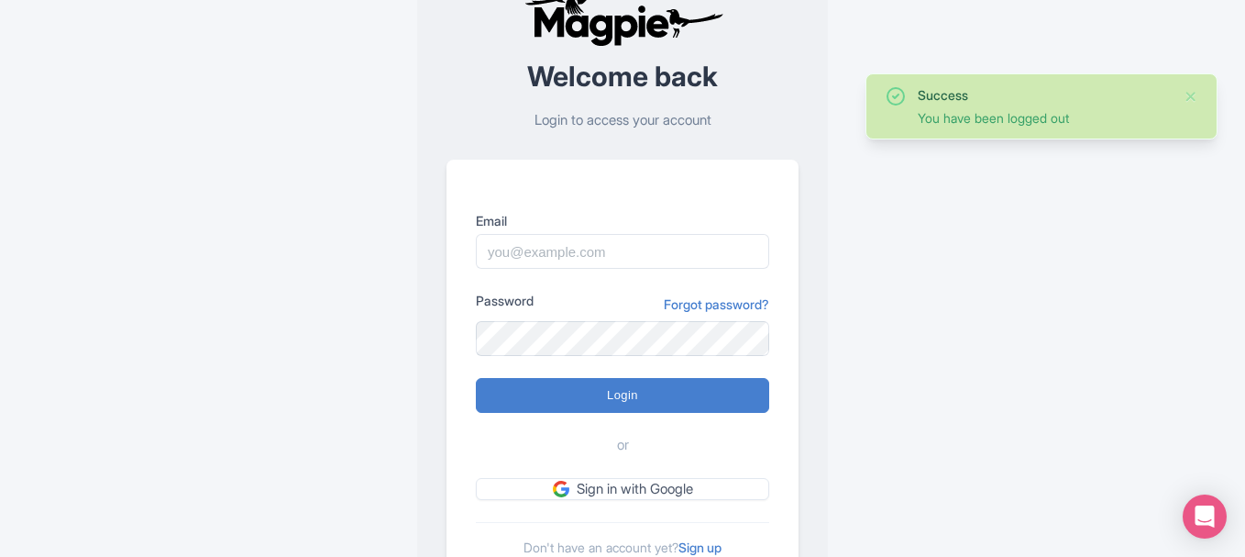
scroll to position [61, 0]
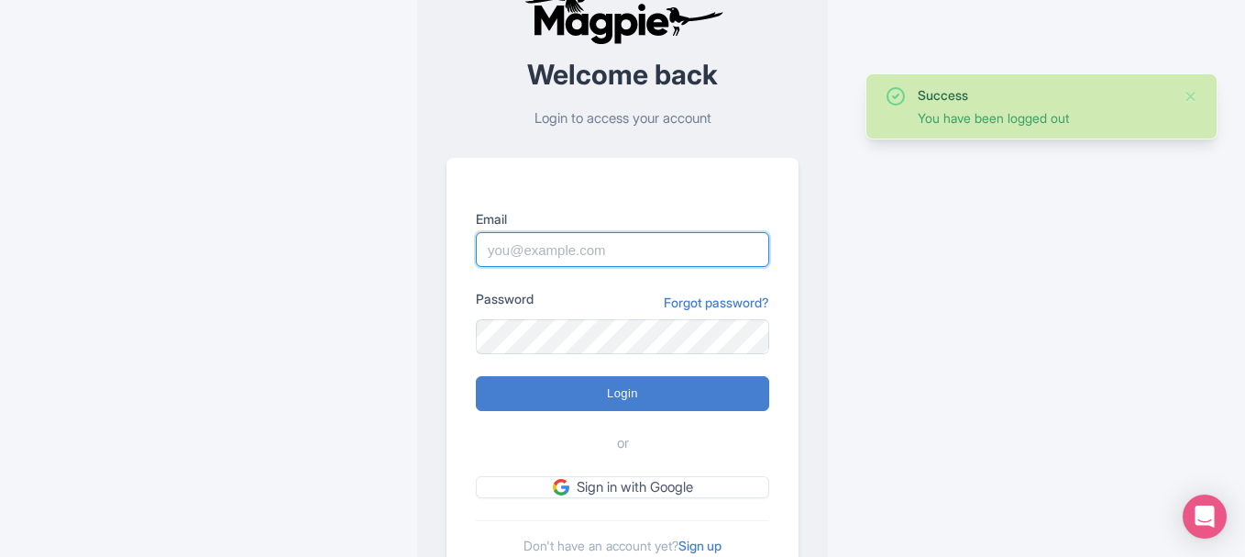
click at [562, 265] on input "Email" at bounding box center [622, 249] width 293 height 35
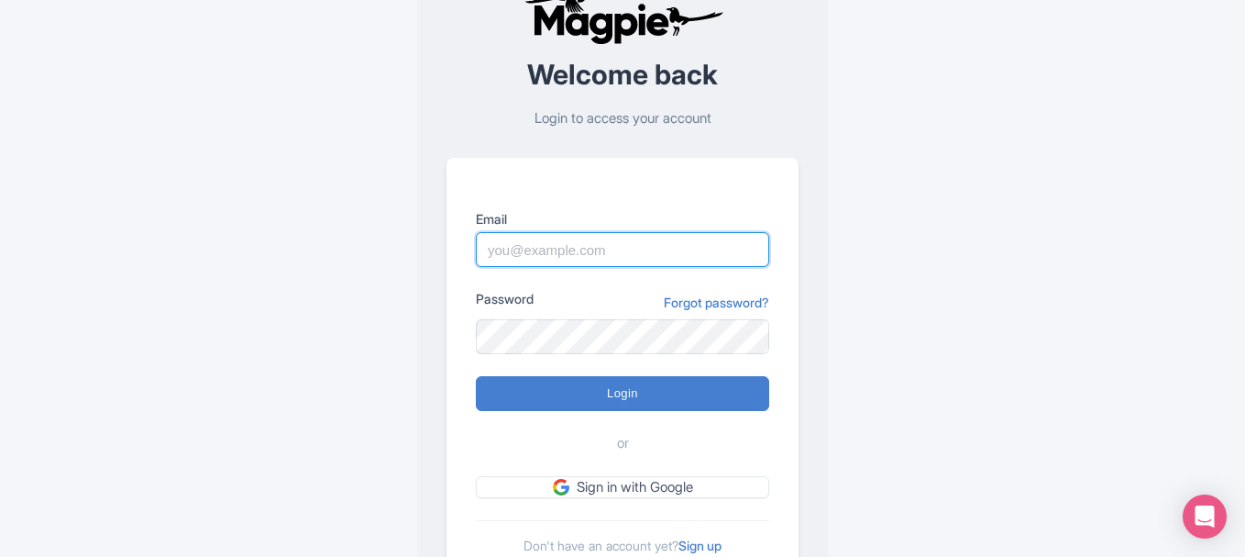
paste input "[EMAIL_ADDRESS][DOMAIN_NAME]"
type input "[EMAIL_ADDRESS][DOMAIN_NAME]"
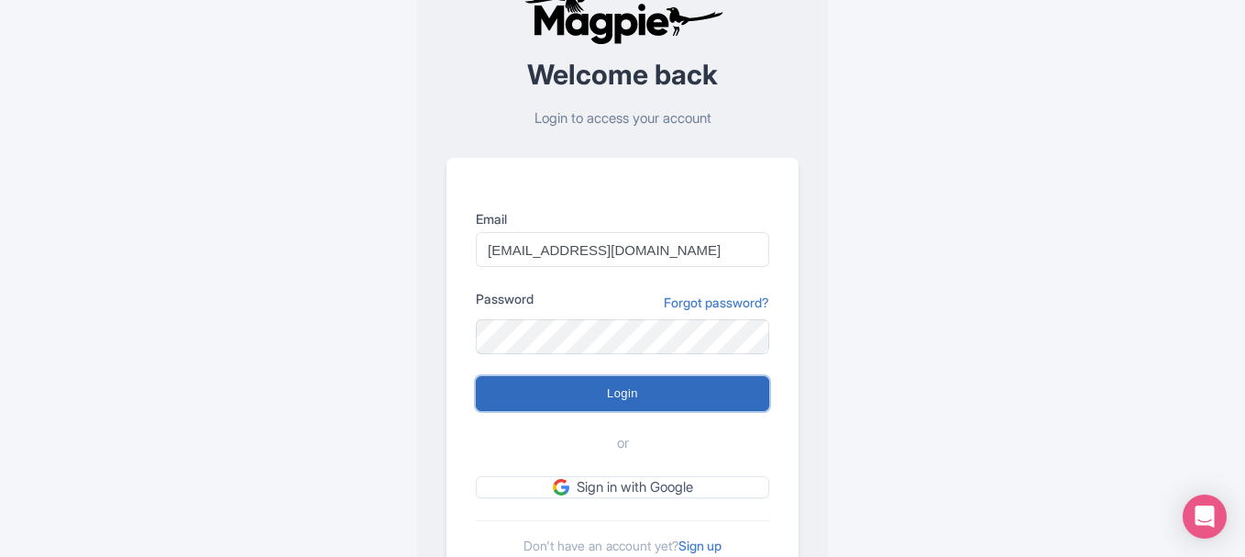
click at [590, 387] on input "Login" at bounding box center [622, 393] width 293 height 35
type input "Logging in..."
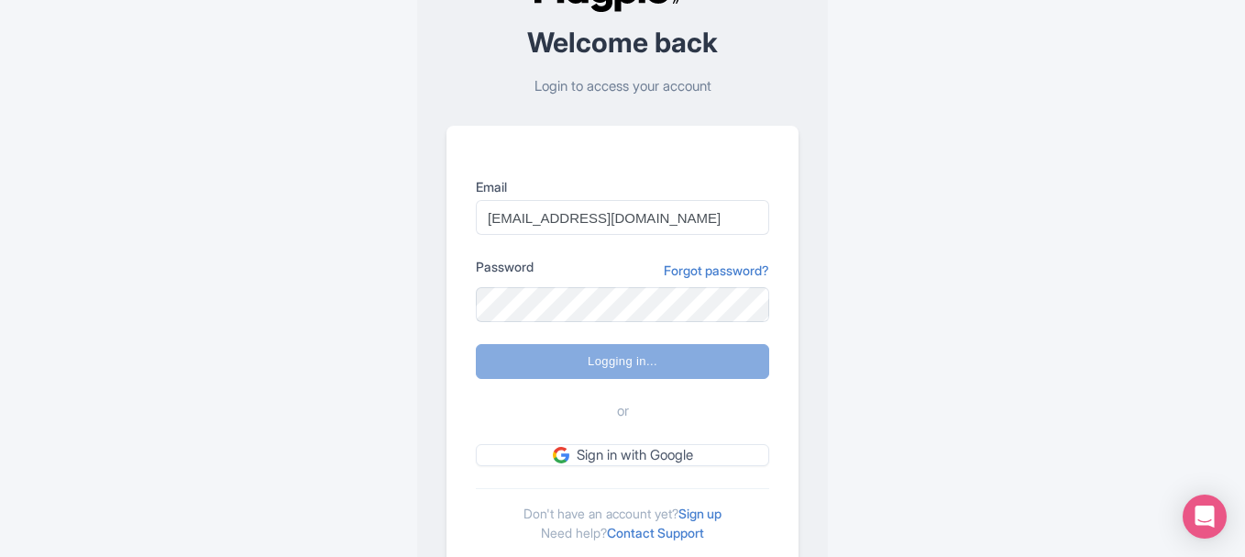
scroll to position [149, 0]
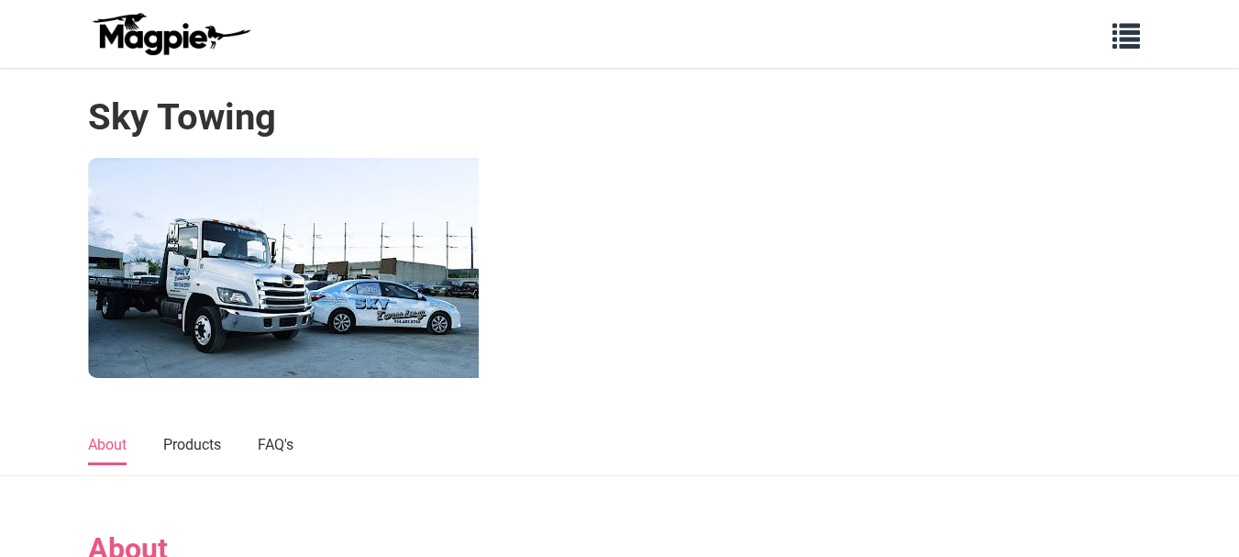
scroll to position [428, 0]
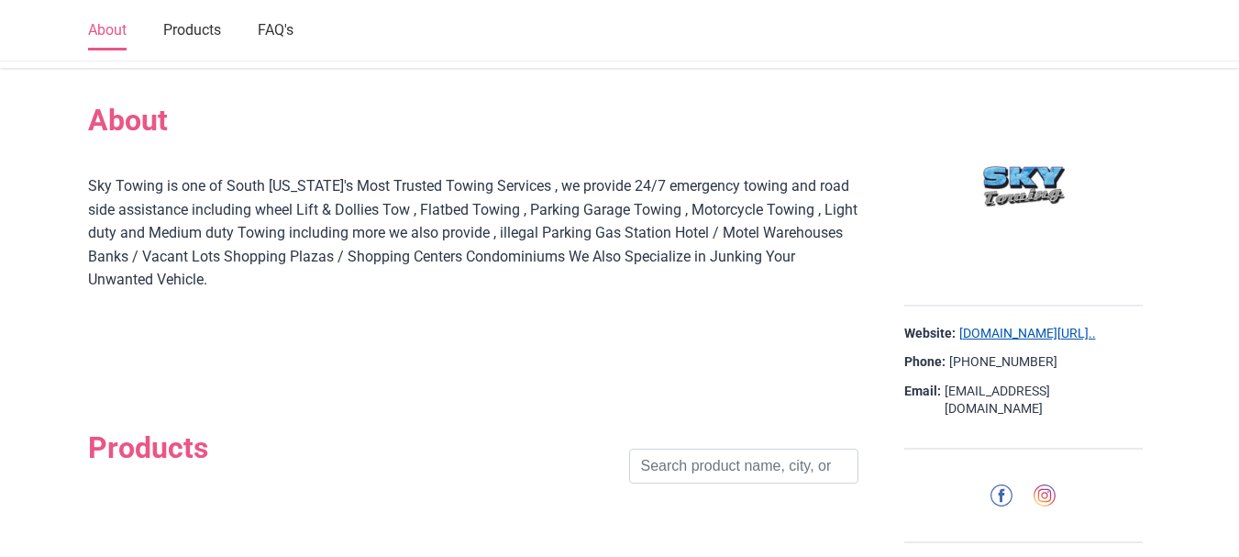
click at [1015, 332] on link "[DOMAIN_NAME][URL].." at bounding box center [1027, 334] width 137 height 18
